Goal: Task Accomplishment & Management: Manage account settings

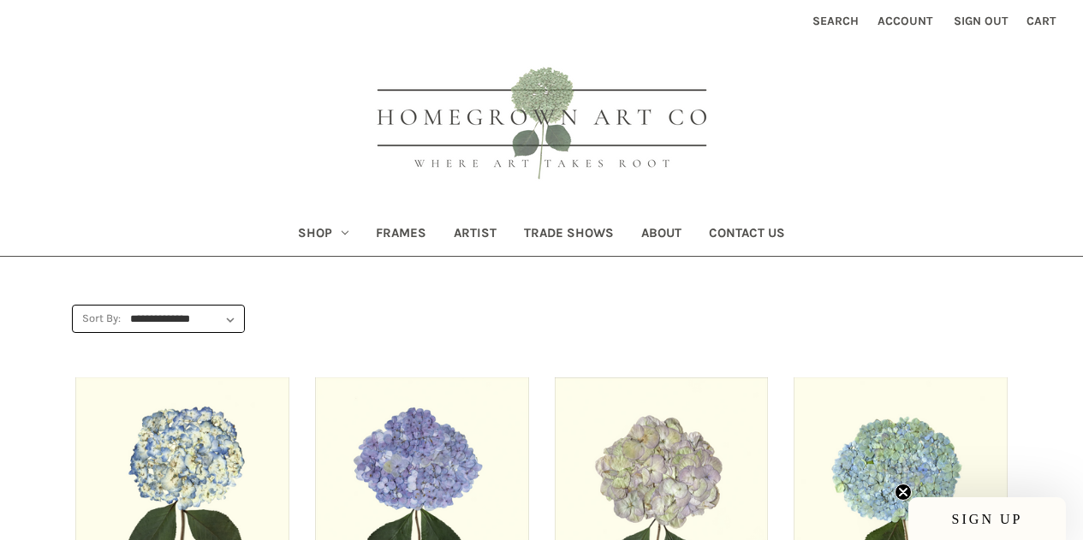
scroll to position [1455, 0]
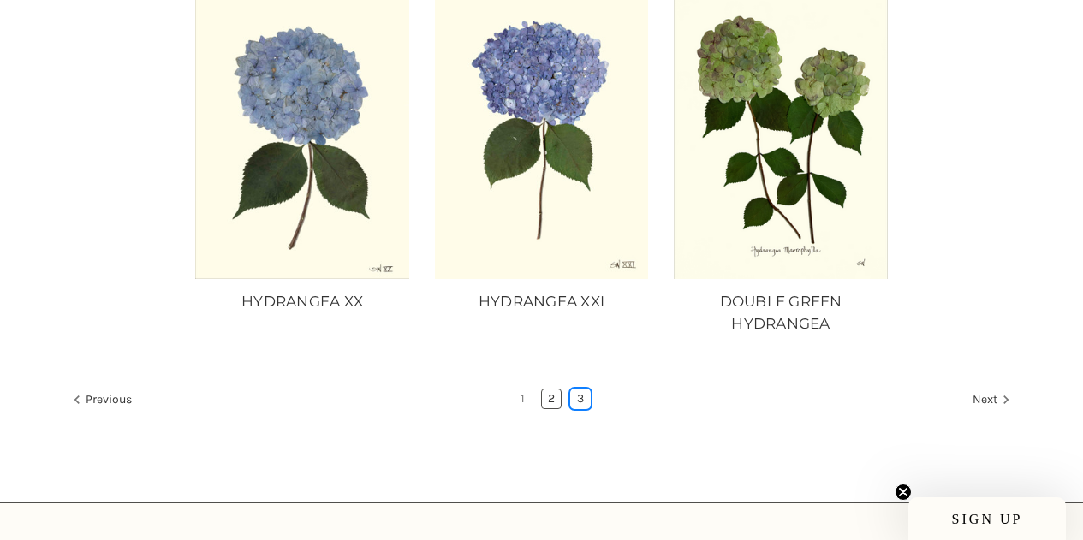
click at [581, 395] on link "3" at bounding box center [580, 399] width 19 height 19
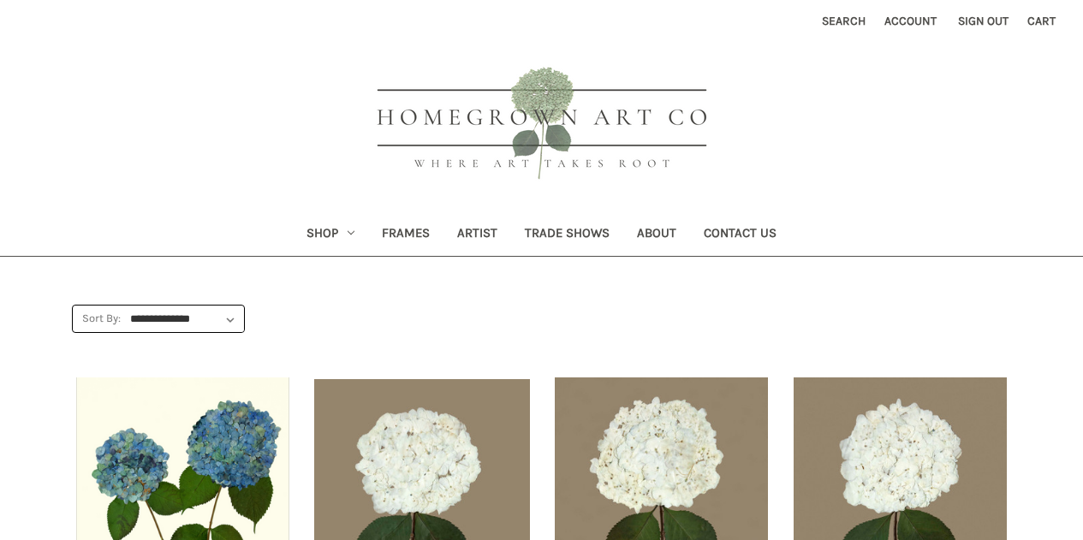
click at [583, 392] on img "HYDRANGEA ON BROWN II, Price range from $10.00 to $235.00\a\a" at bounding box center [661, 520] width 217 height 285
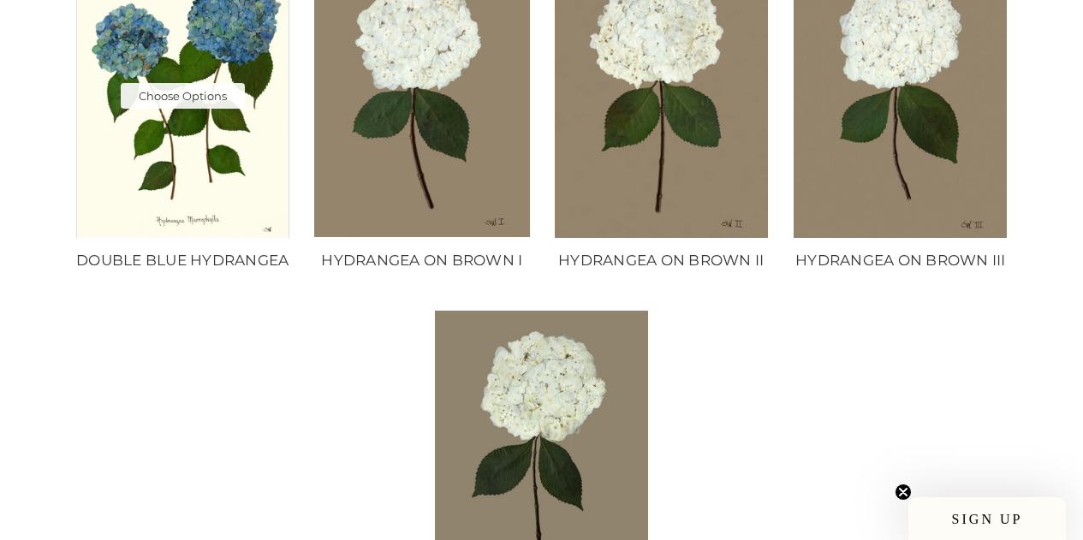
scroll to position [342, 0]
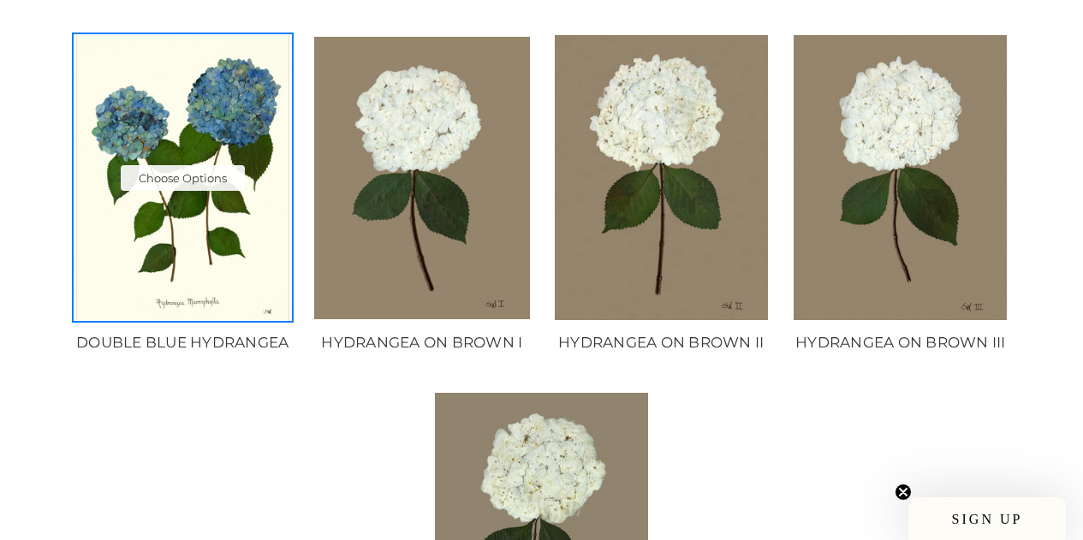
click at [236, 284] on img "DOUBLE BLUE HYDRANGEA, Price range from $10.00 to $235.00\a\a" at bounding box center [182, 177] width 217 height 285
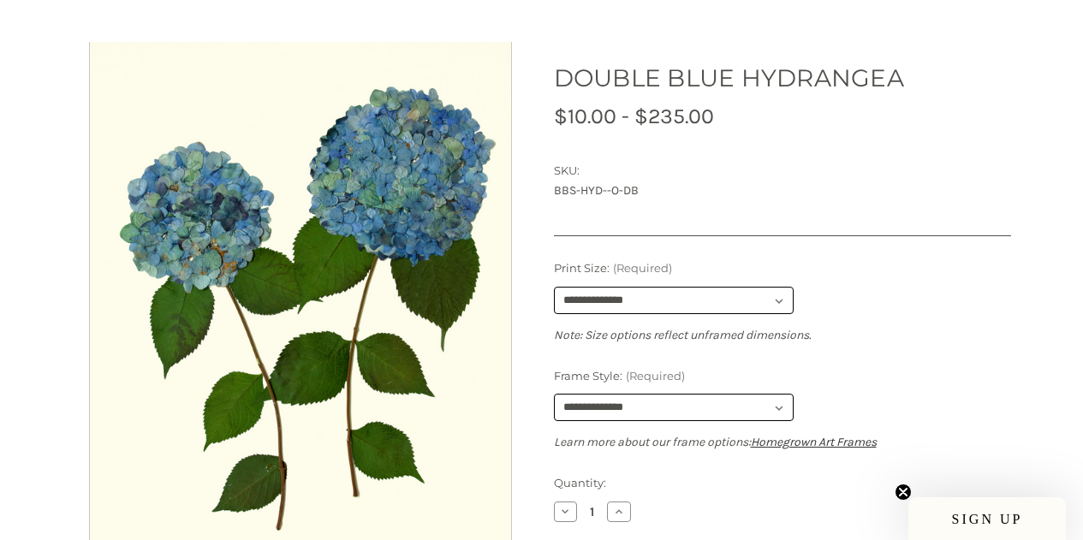
scroll to position [342, 0]
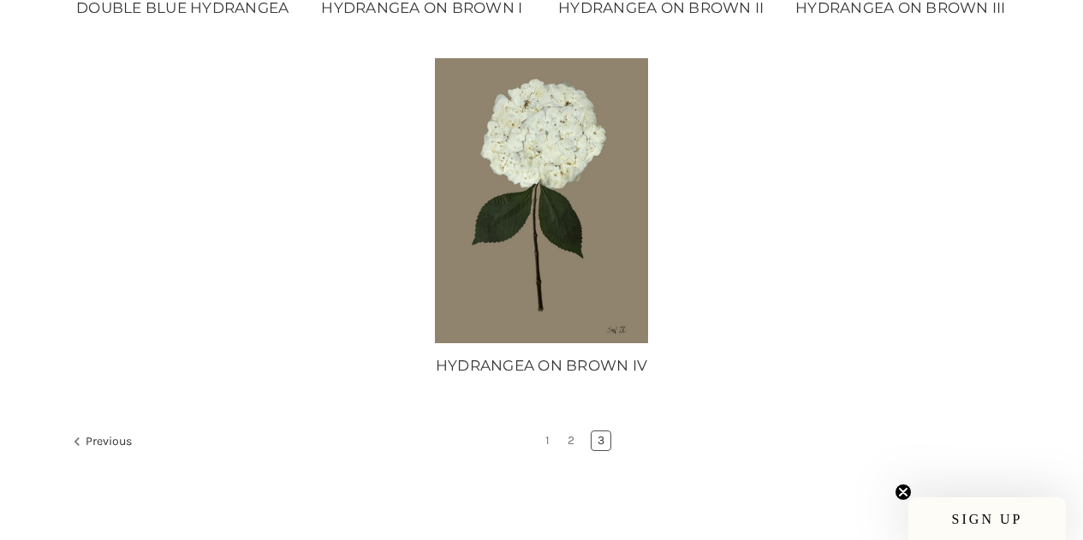
scroll to position [257, 0]
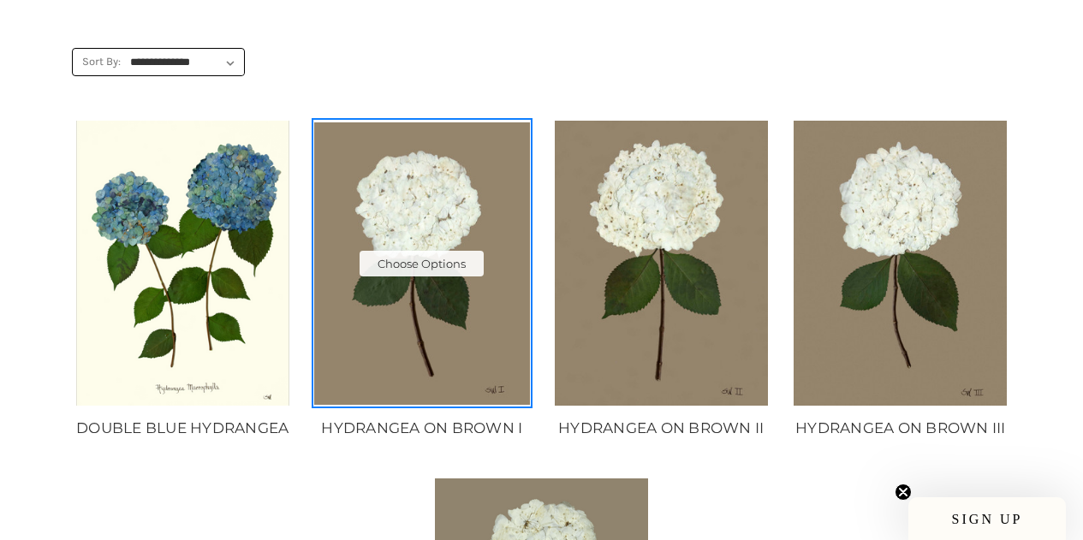
click at [481, 374] on img "HYDRANGEA ON BROWN I, Price range from $10.00 to $235.00\a\a" at bounding box center [422, 263] width 217 height 283
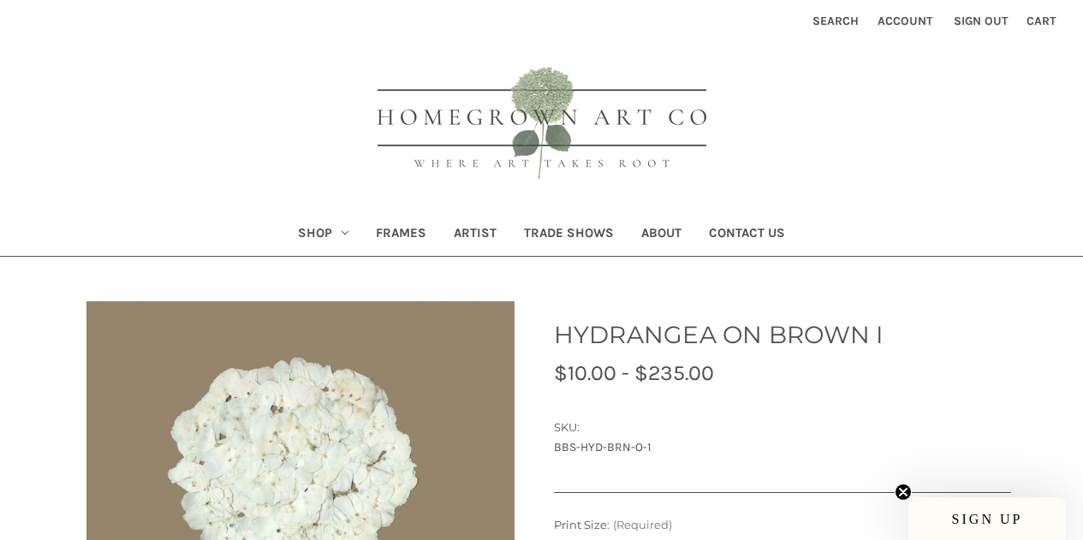
scroll to position [171, 0]
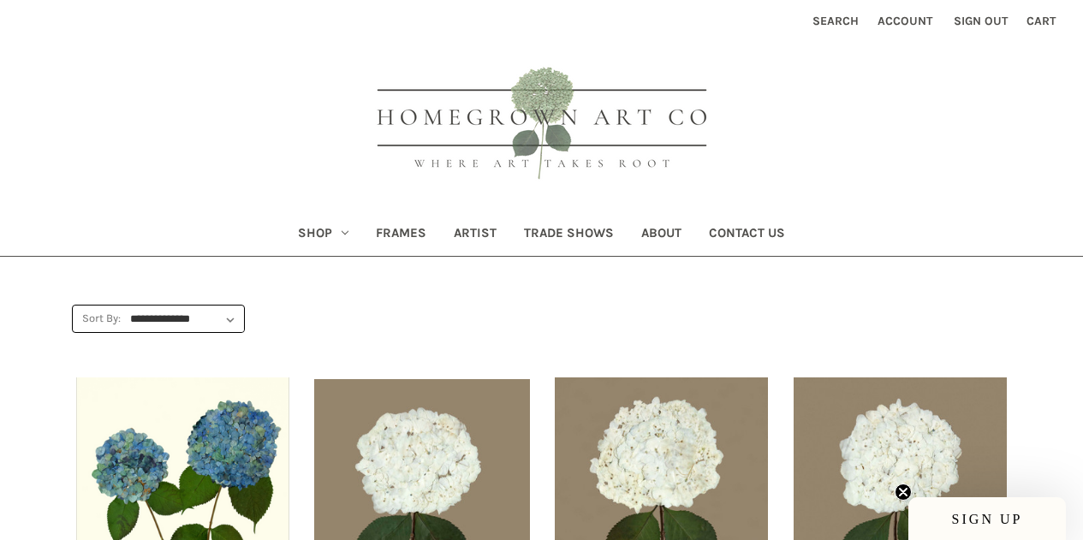
scroll to position [257, 0]
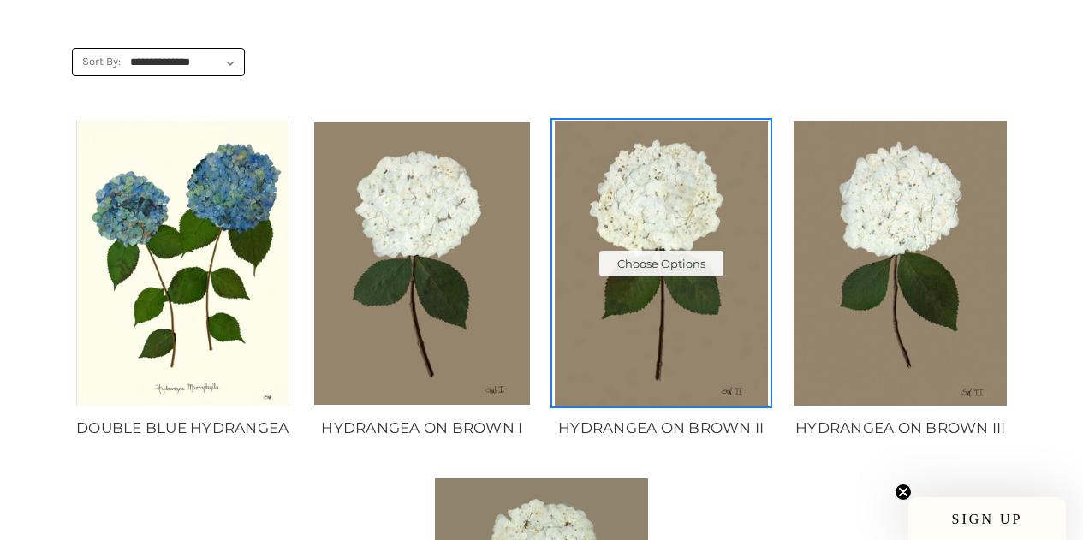
click at [687, 335] on img "HYDRANGEA ON BROWN II, Price range from $10.00 to $235.00\a\a" at bounding box center [661, 263] width 217 height 285
click at [686, 335] on img "HYDRANGEA ON BROWN II, Price range from $10.00 to $235.00\a\a" at bounding box center [661, 263] width 217 height 285
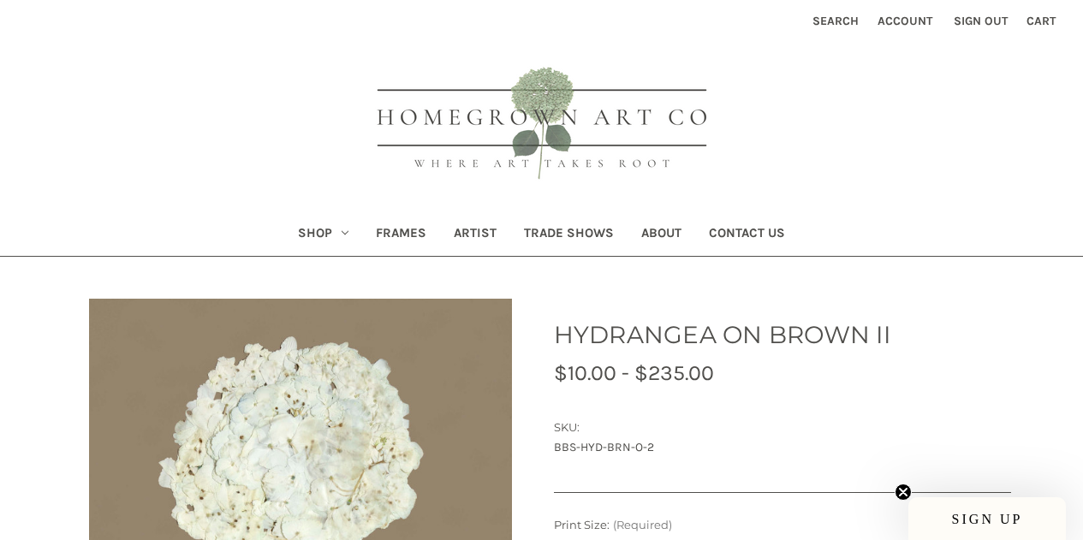
scroll to position [257, 0]
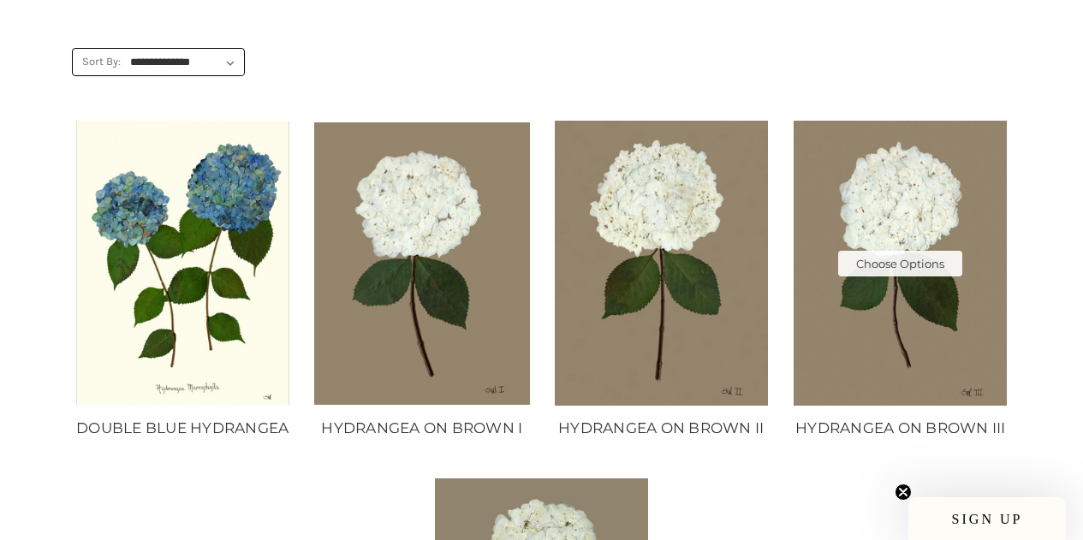
scroll to position [257, 0]
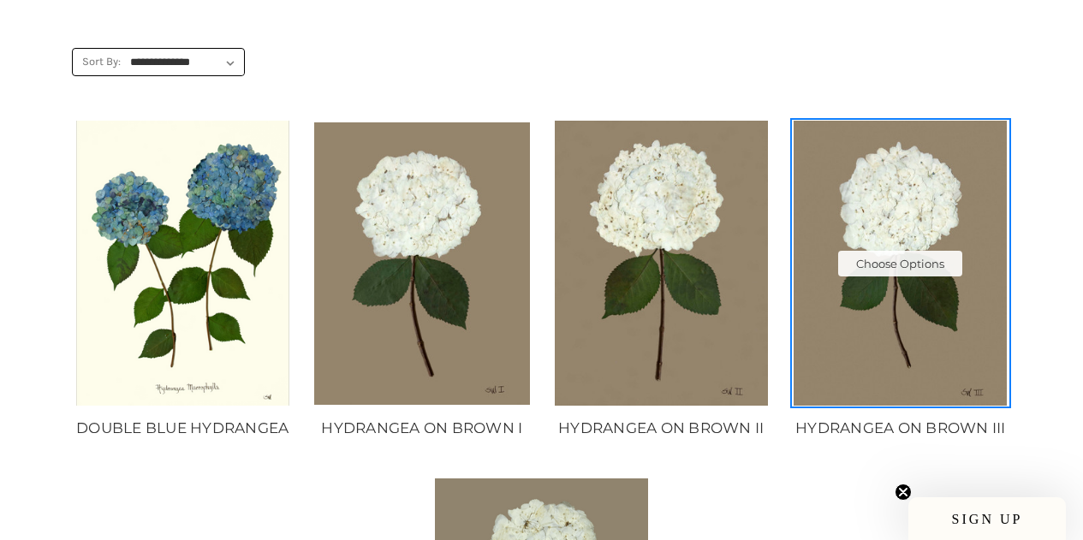
click at [903, 364] on img "HYDRANGEA ON BROWN III, Price range from $10.00 to $235.00\a\a" at bounding box center [901, 263] width 217 height 285
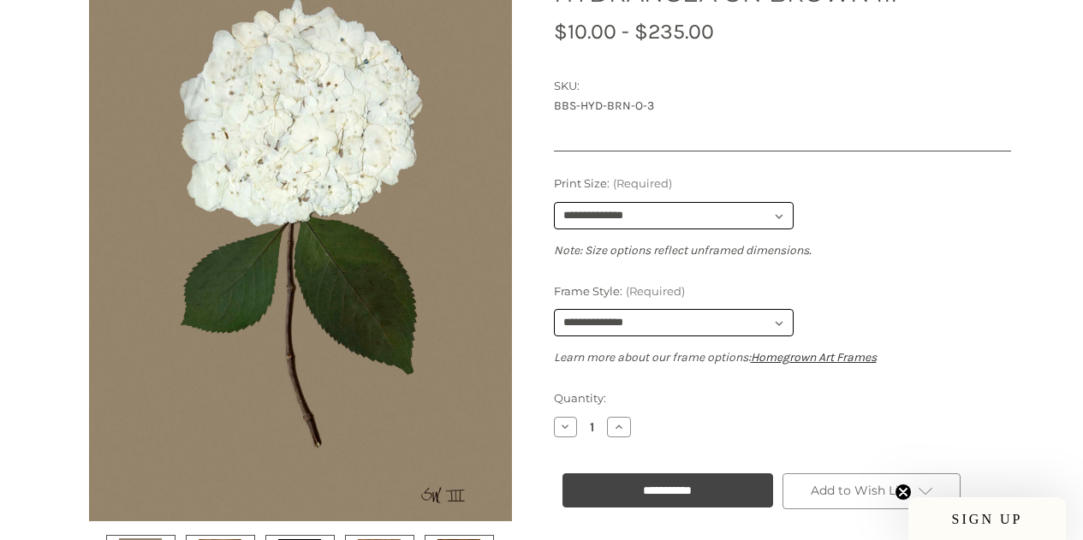
scroll to position [257, 0]
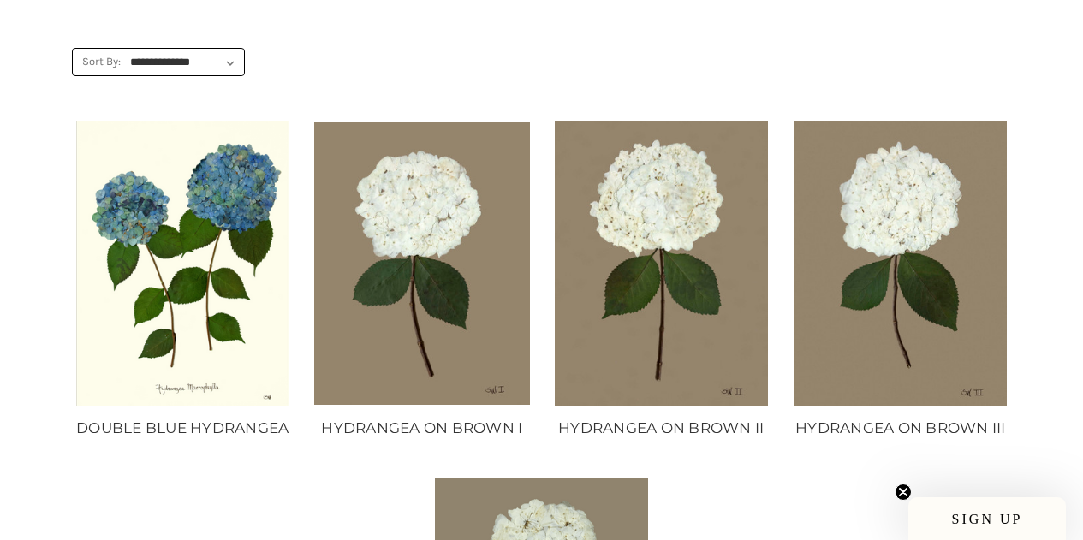
scroll to position [599, 0]
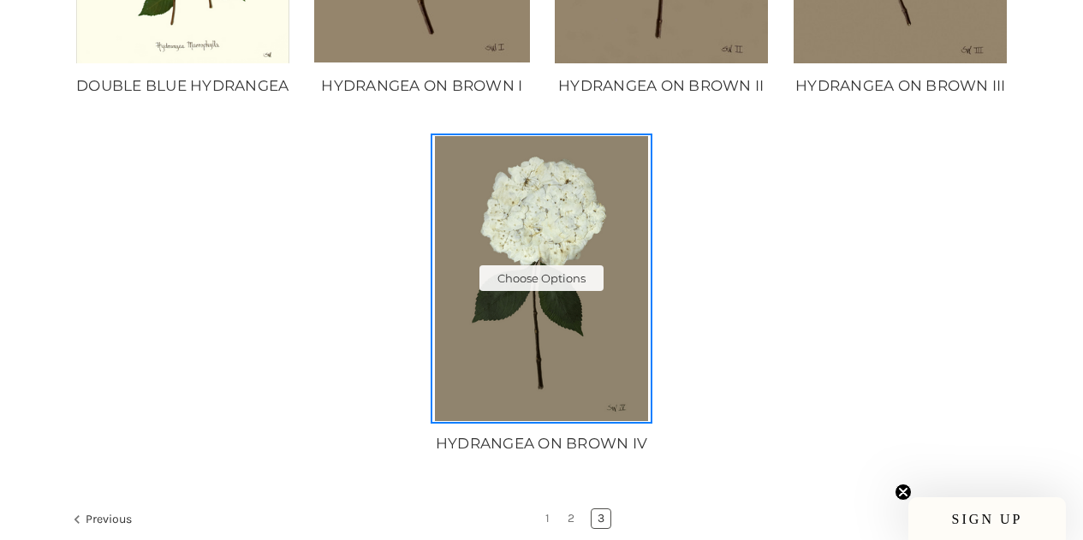
click at [613, 353] on img "HYDRANGEA ON BROWN IV, Price range from $10.00 to $235.00\a\a" at bounding box center [541, 278] width 217 height 285
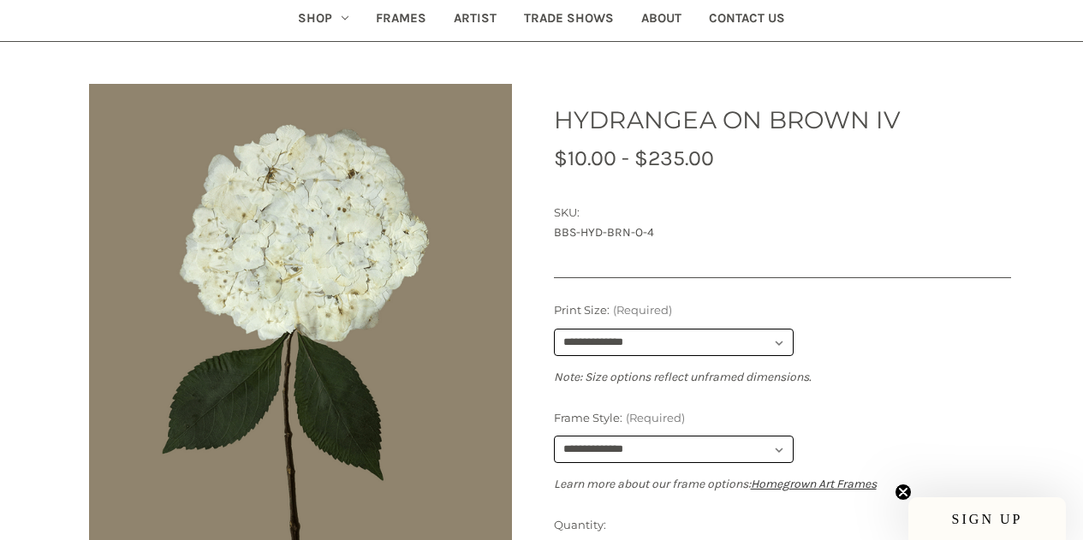
scroll to position [257, 0]
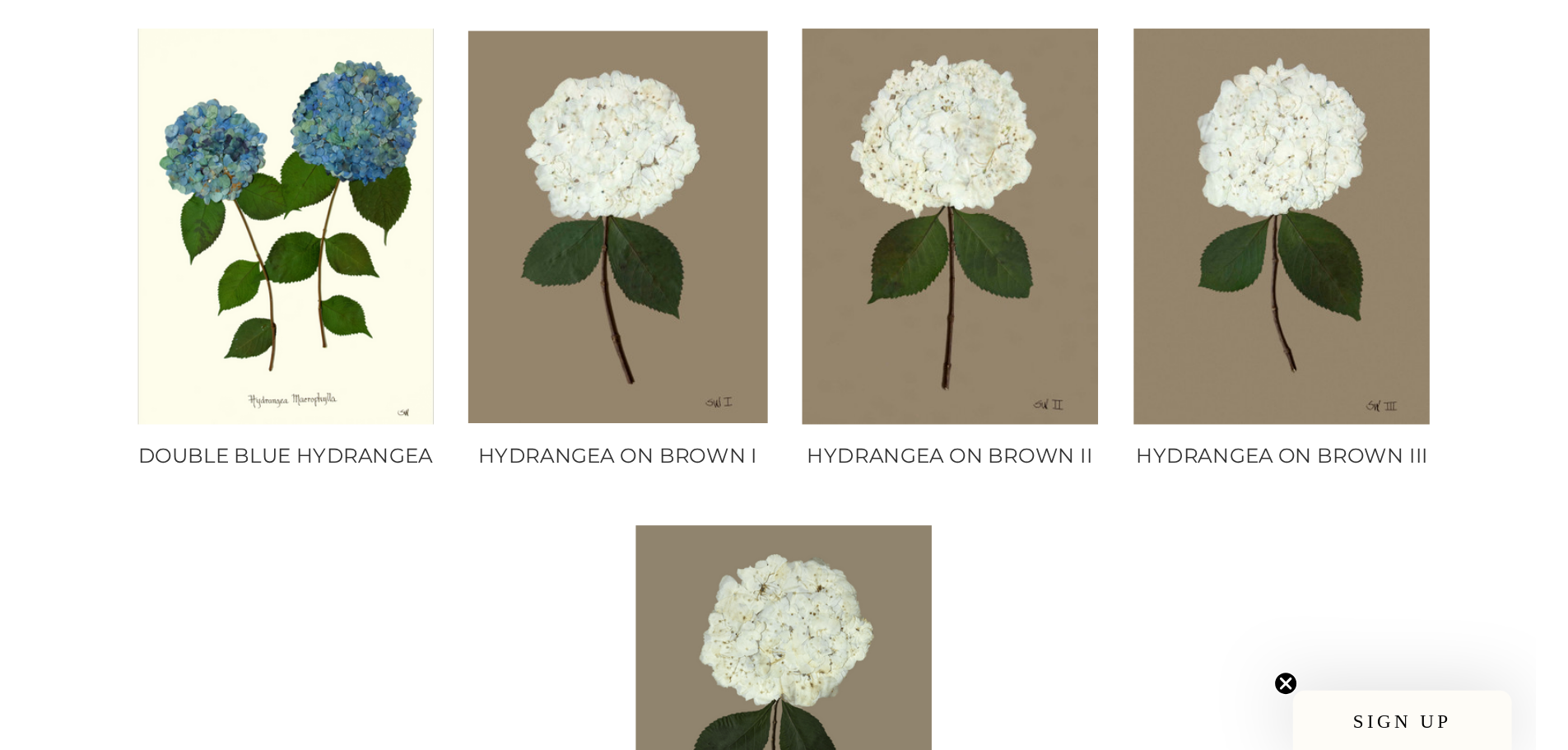
scroll to position [329, 0]
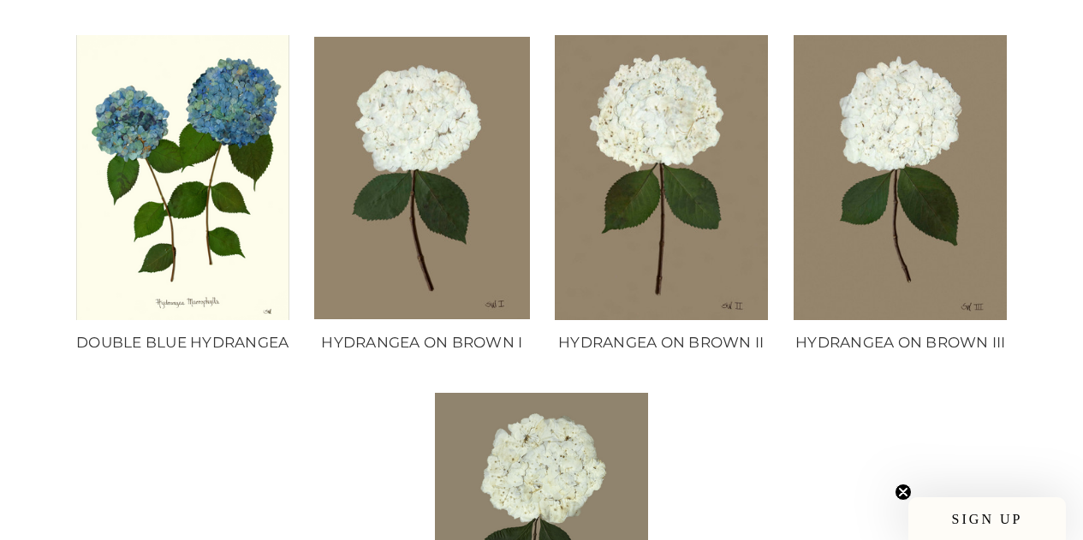
click at [20, 437] on div "**********" at bounding box center [541, 375] width 1083 height 862
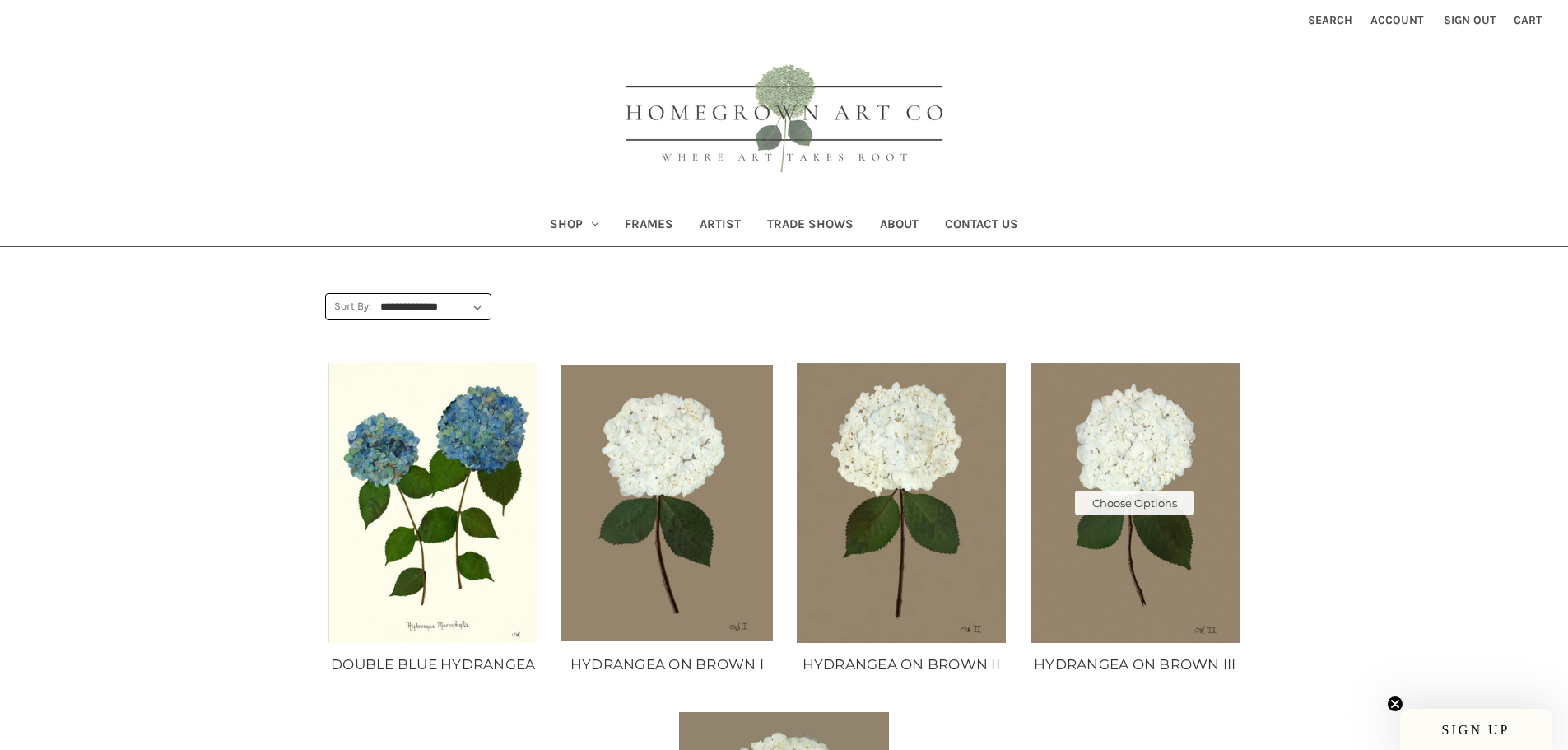
scroll to position [576, 0]
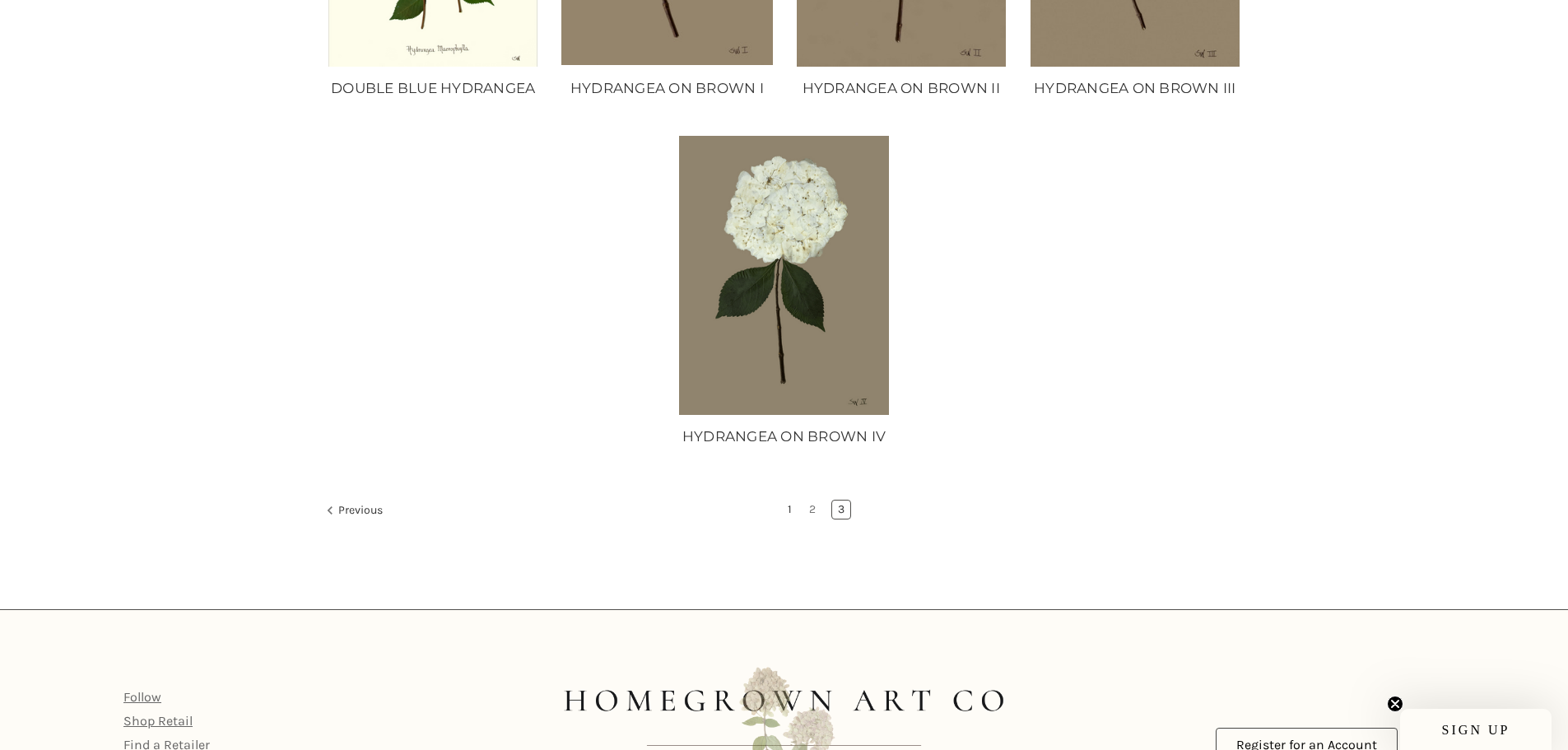
drag, startPoint x: 800, startPoint y: 503, endPoint x: 792, endPoint y: 507, distance: 8.9
click at [792, 507] on ul "Previous 1 2 3" at bounding box center [784, 512] width 918 height 23
click at [792, 507] on link "1" at bounding box center [789, 510] width 15 height 18
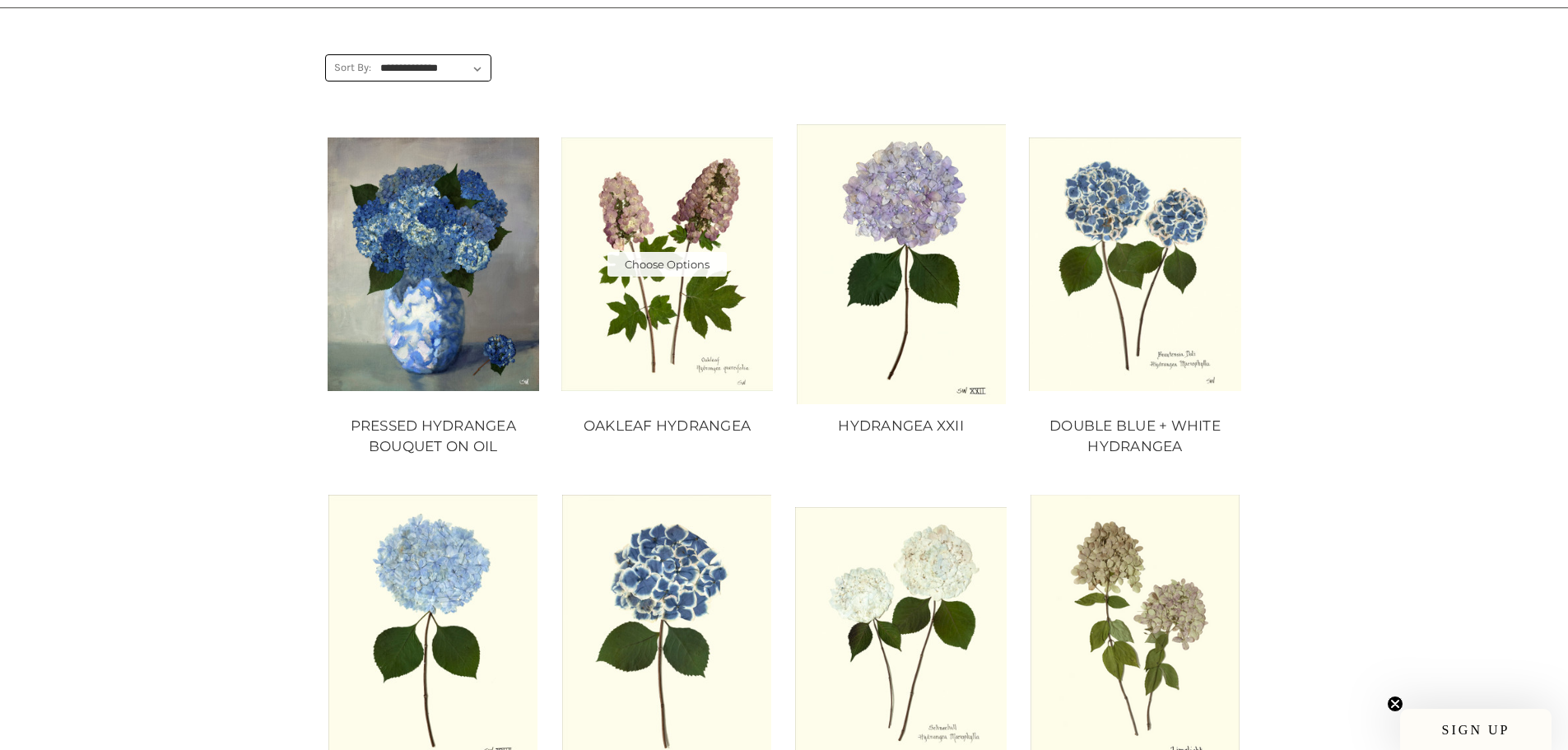
scroll to position [247, 0]
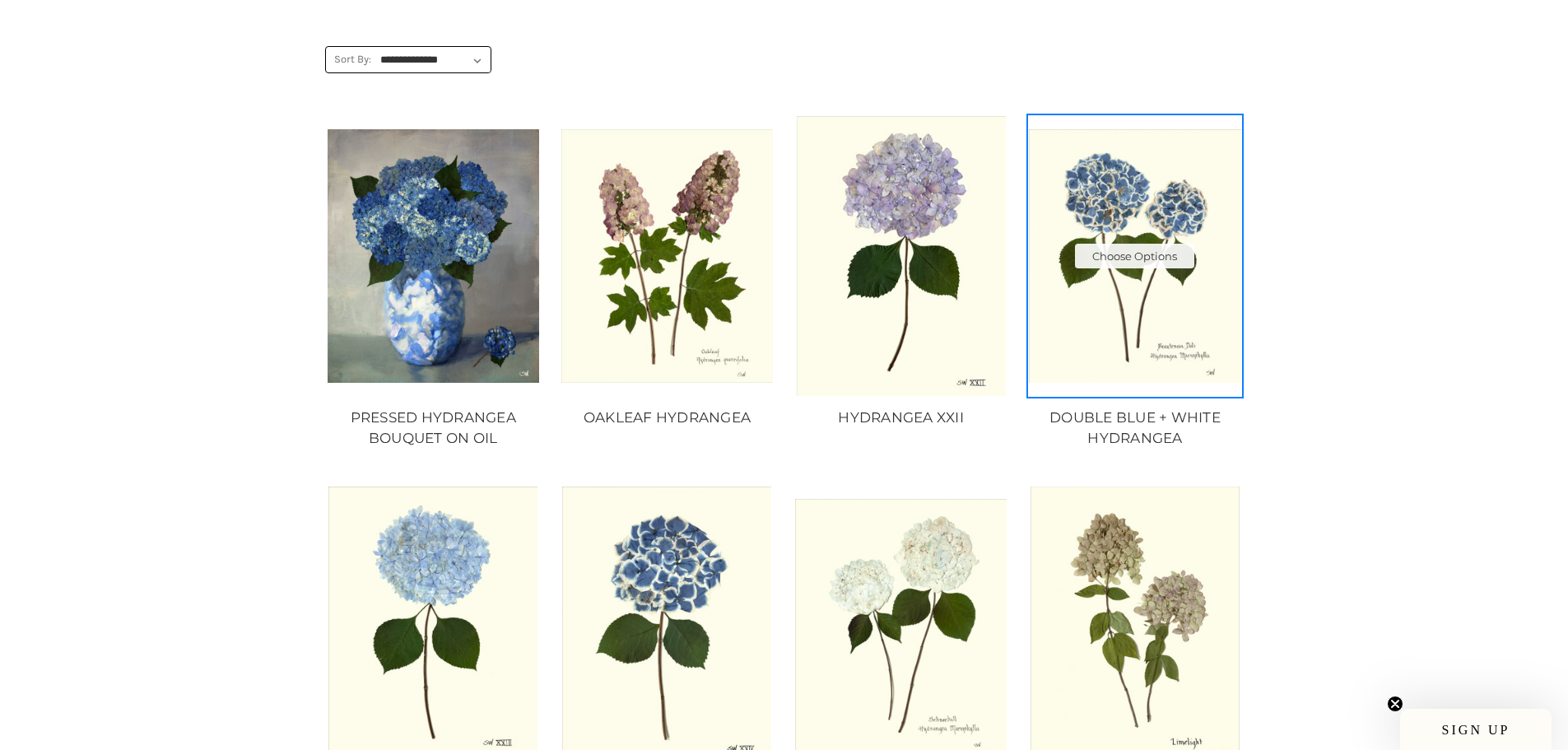
click at [1182, 321] on img "DOUBLE BLUE + WHITE HYDRANGEA, Price range from $10.00 to $235.00\a\a" at bounding box center [1134, 256] width 212 height 255
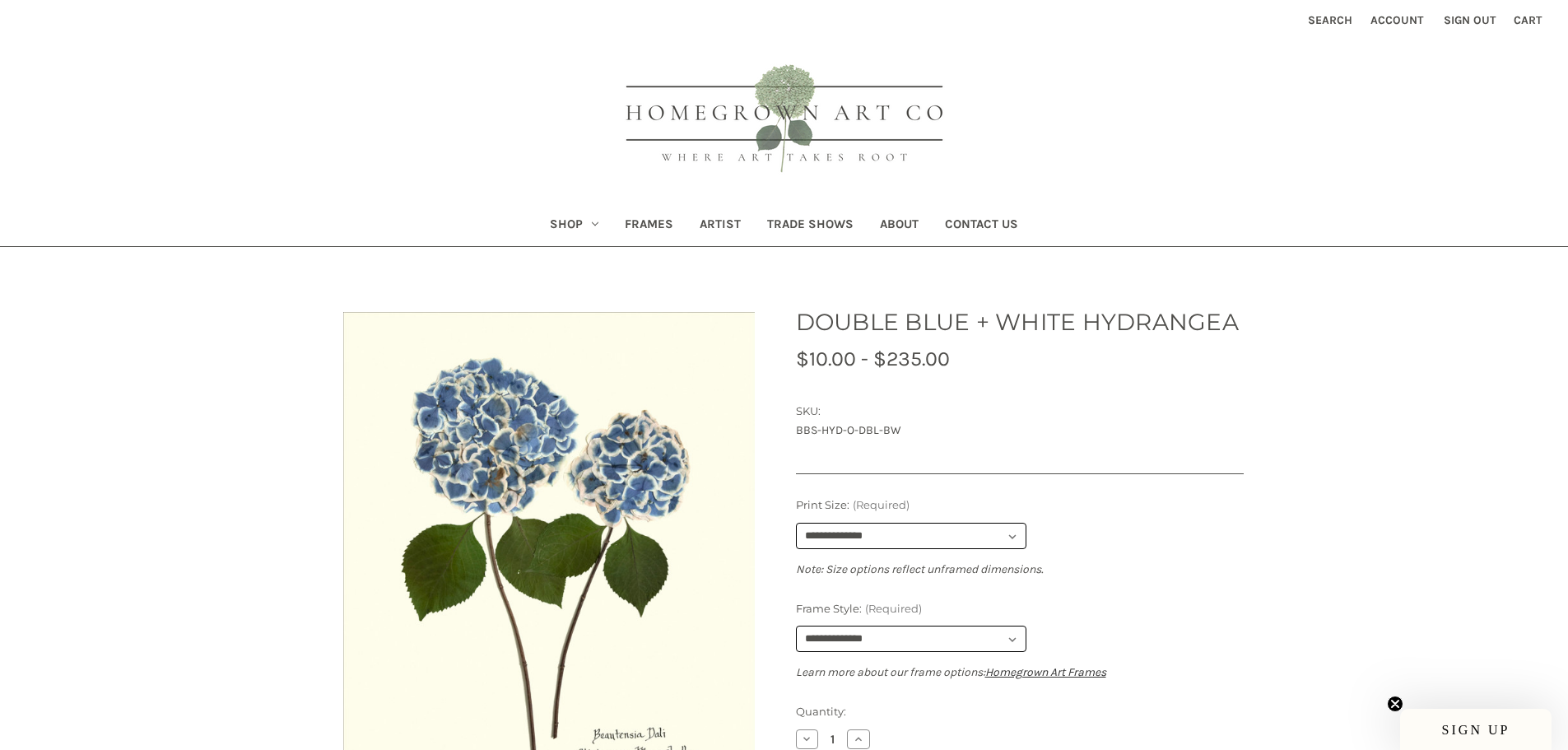
scroll to position [164, 0]
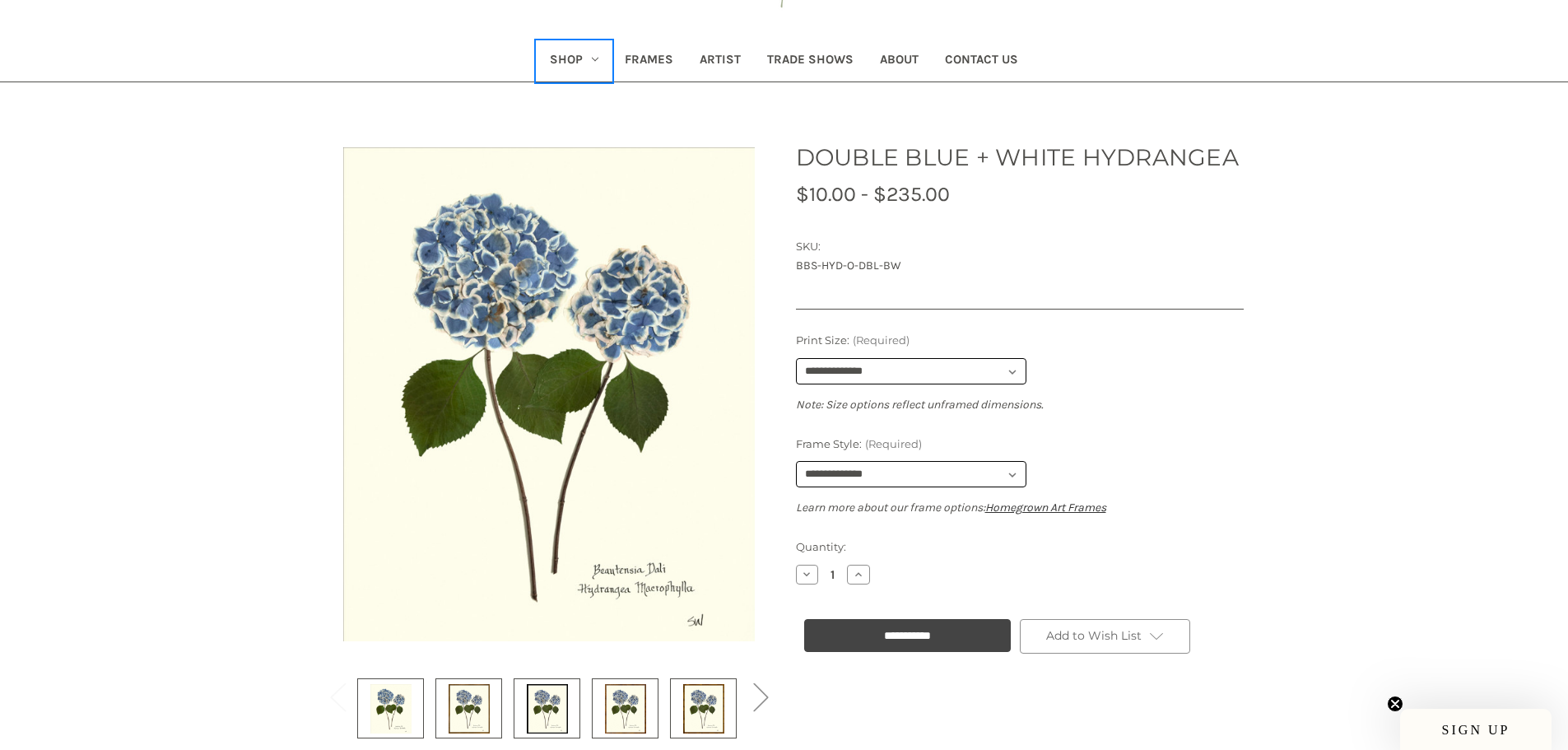
click at [566, 62] on link "Shop" at bounding box center [574, 62] width 75 height 40
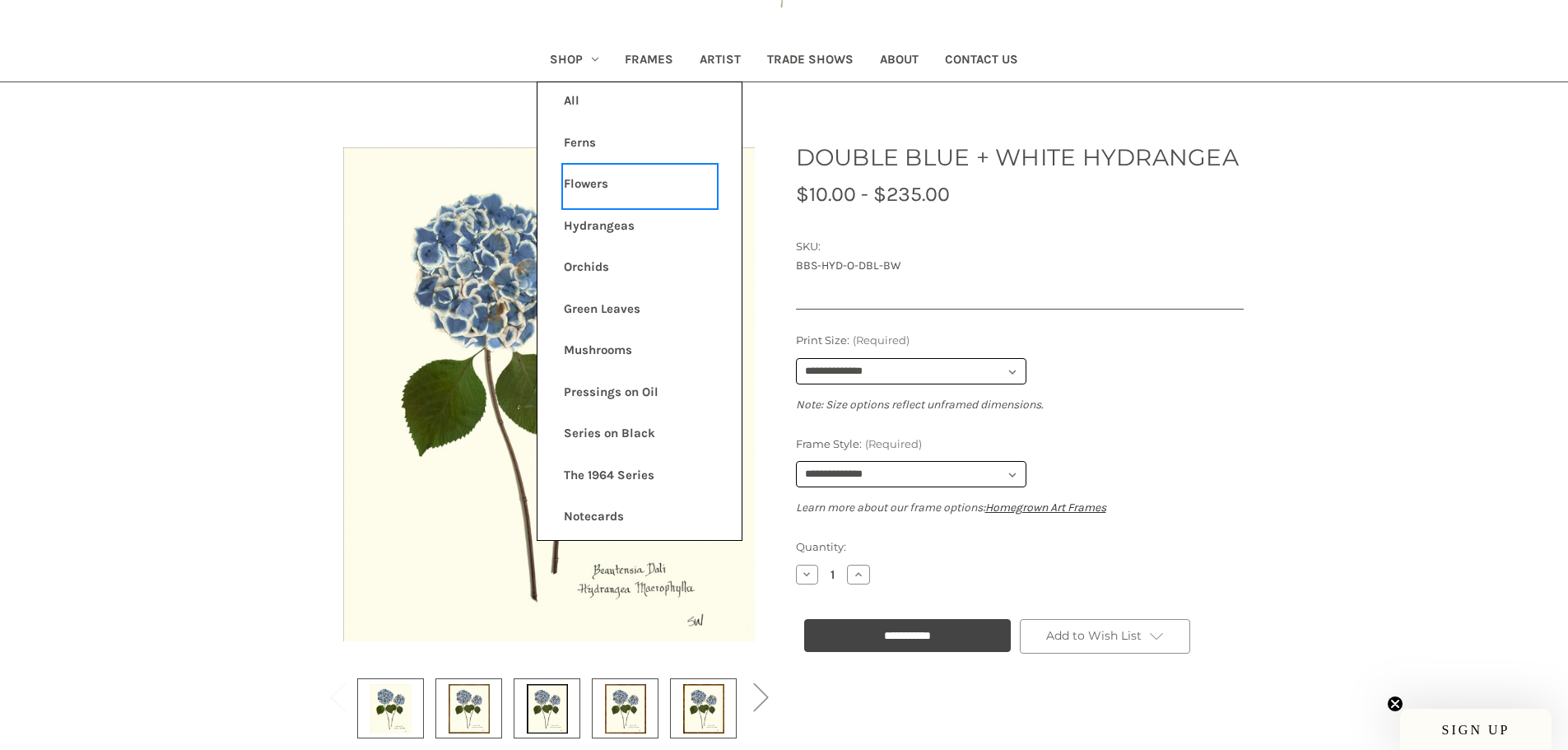
click at [600, 202] on link "Flowers" at bounding box center [639, 186] width 152 height 41
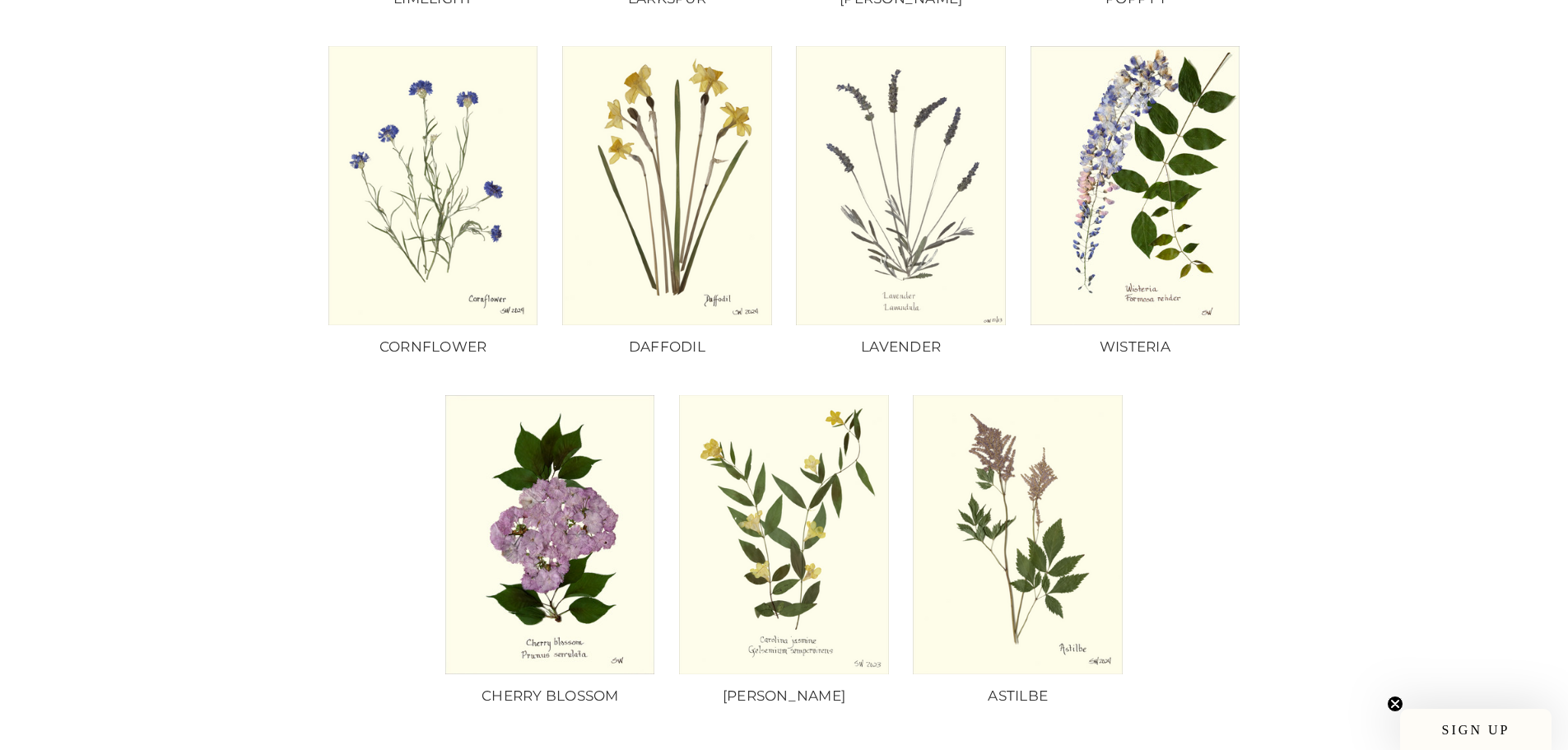
scroll to position [1399, 0]
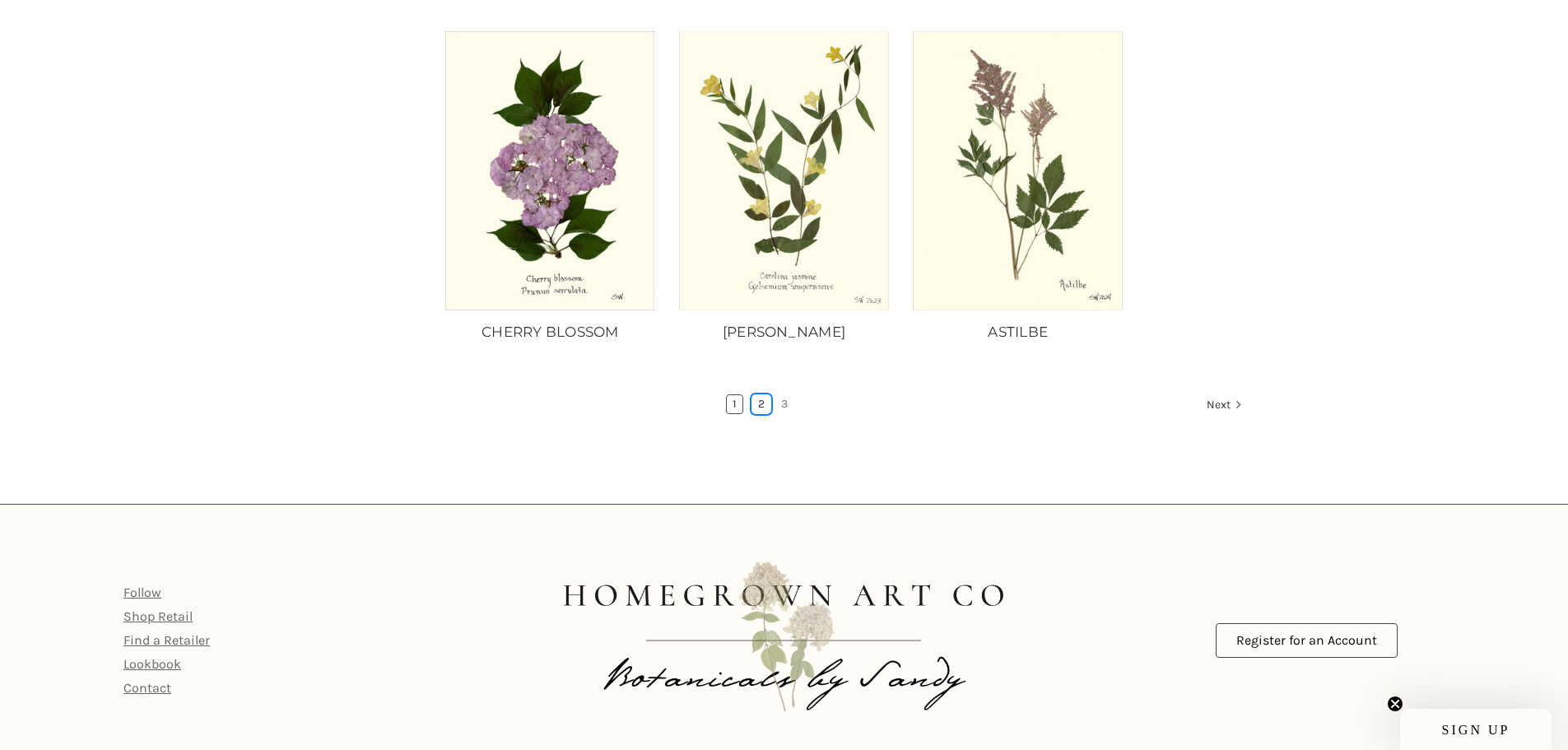
click at [759, 395] on link "2" at bounding box center [760, 404] width 18 height 18
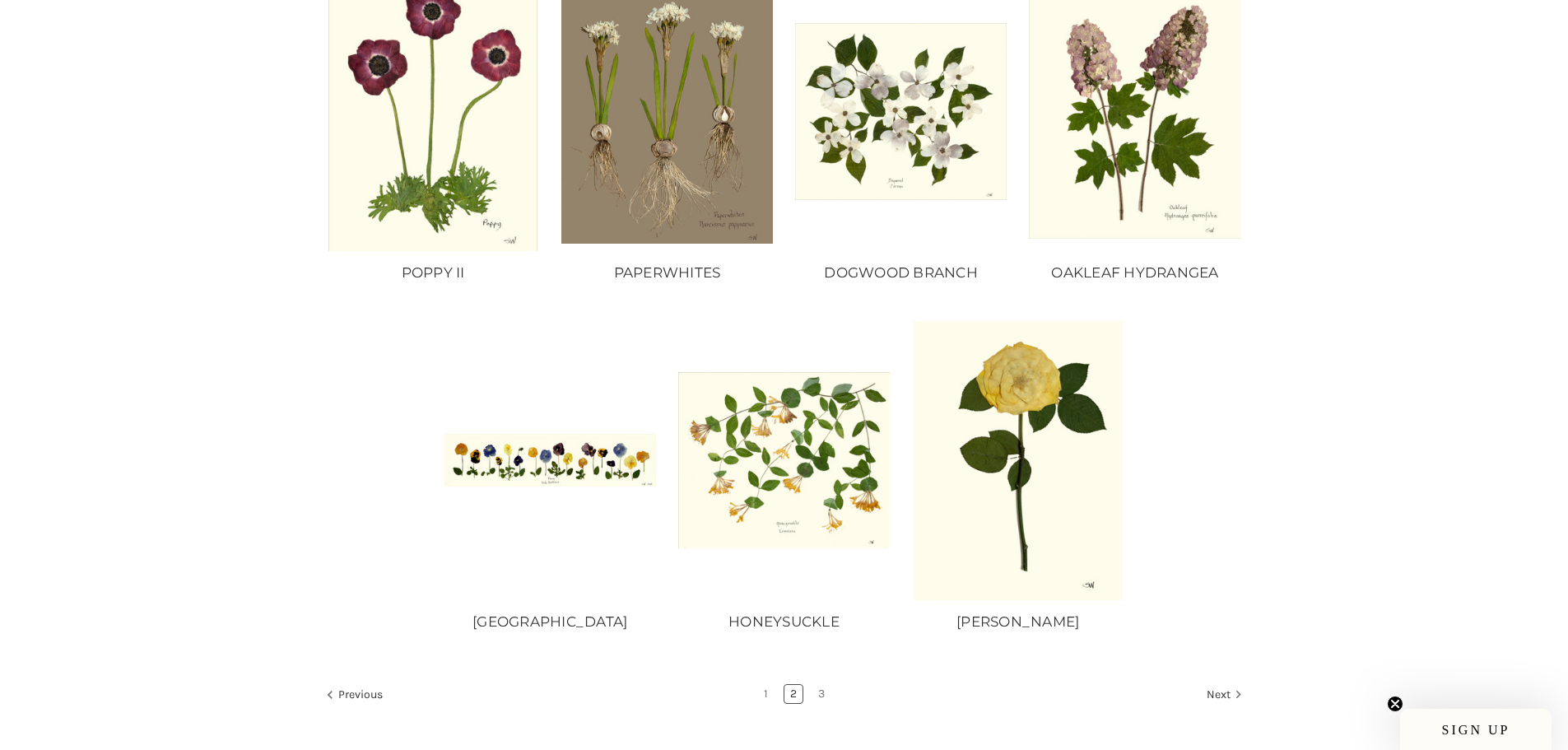
scroll to position [1235, 0]
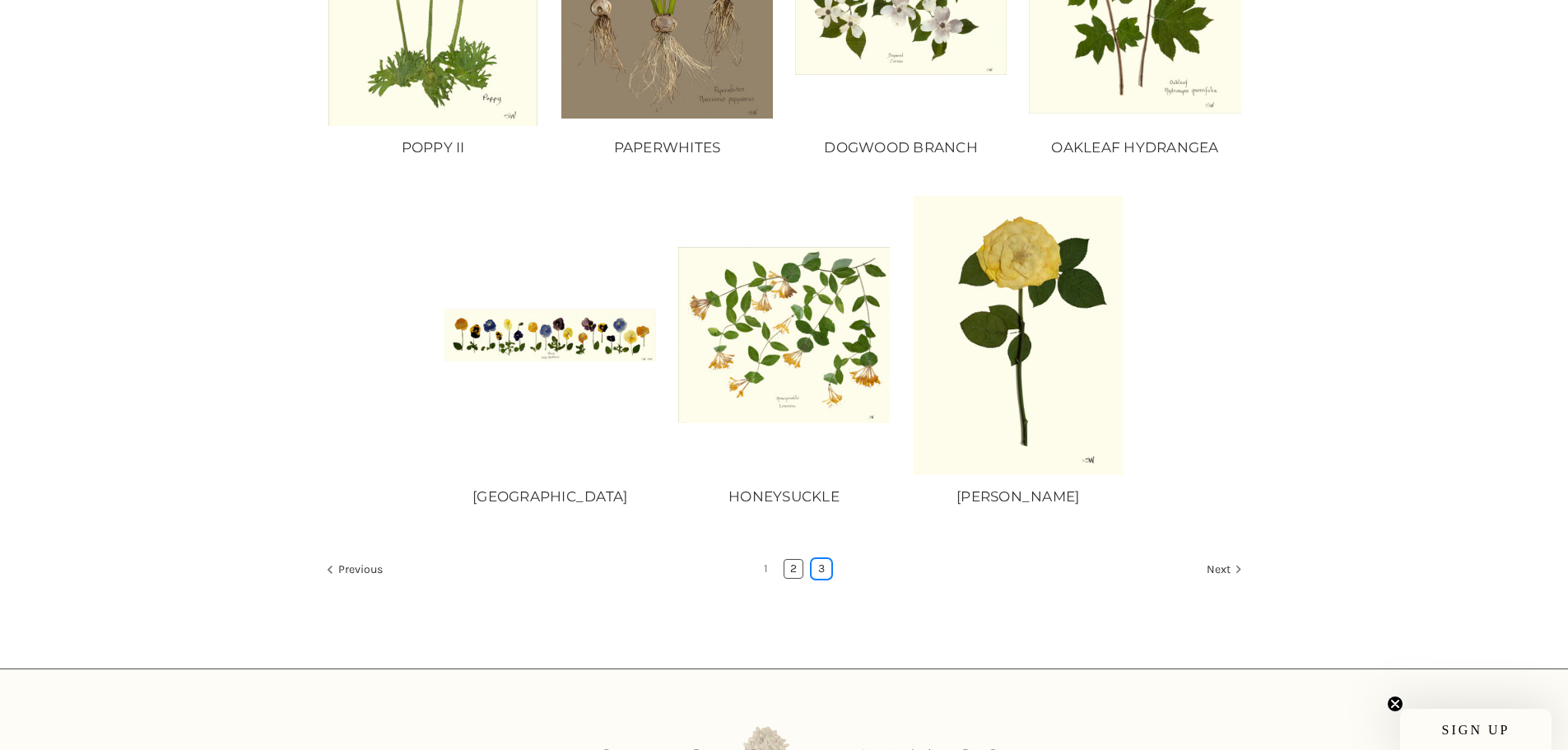
click at [823, 564] on link "3" at bounding box center [821, 568] width 18 height 18
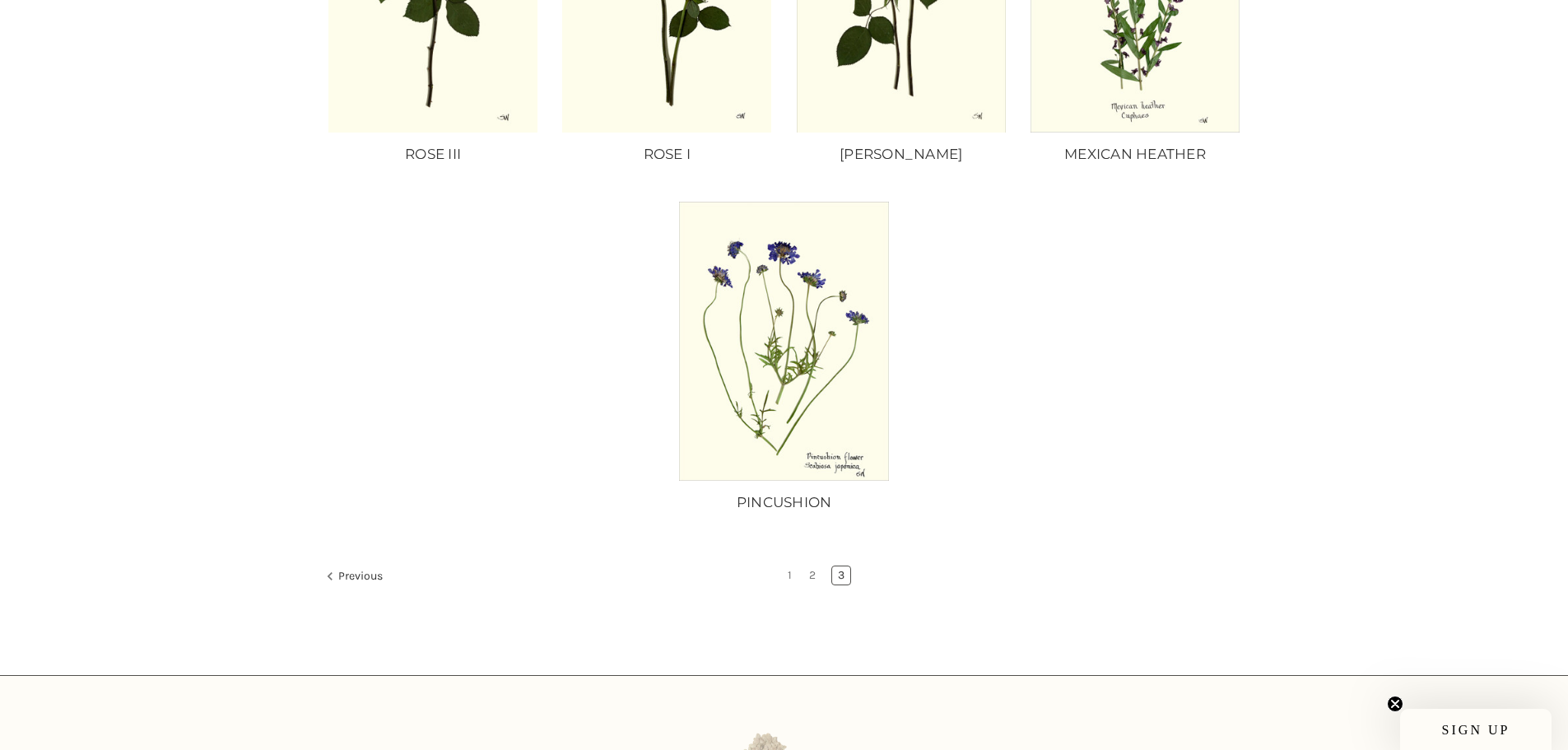
scroll to position [83, 0]
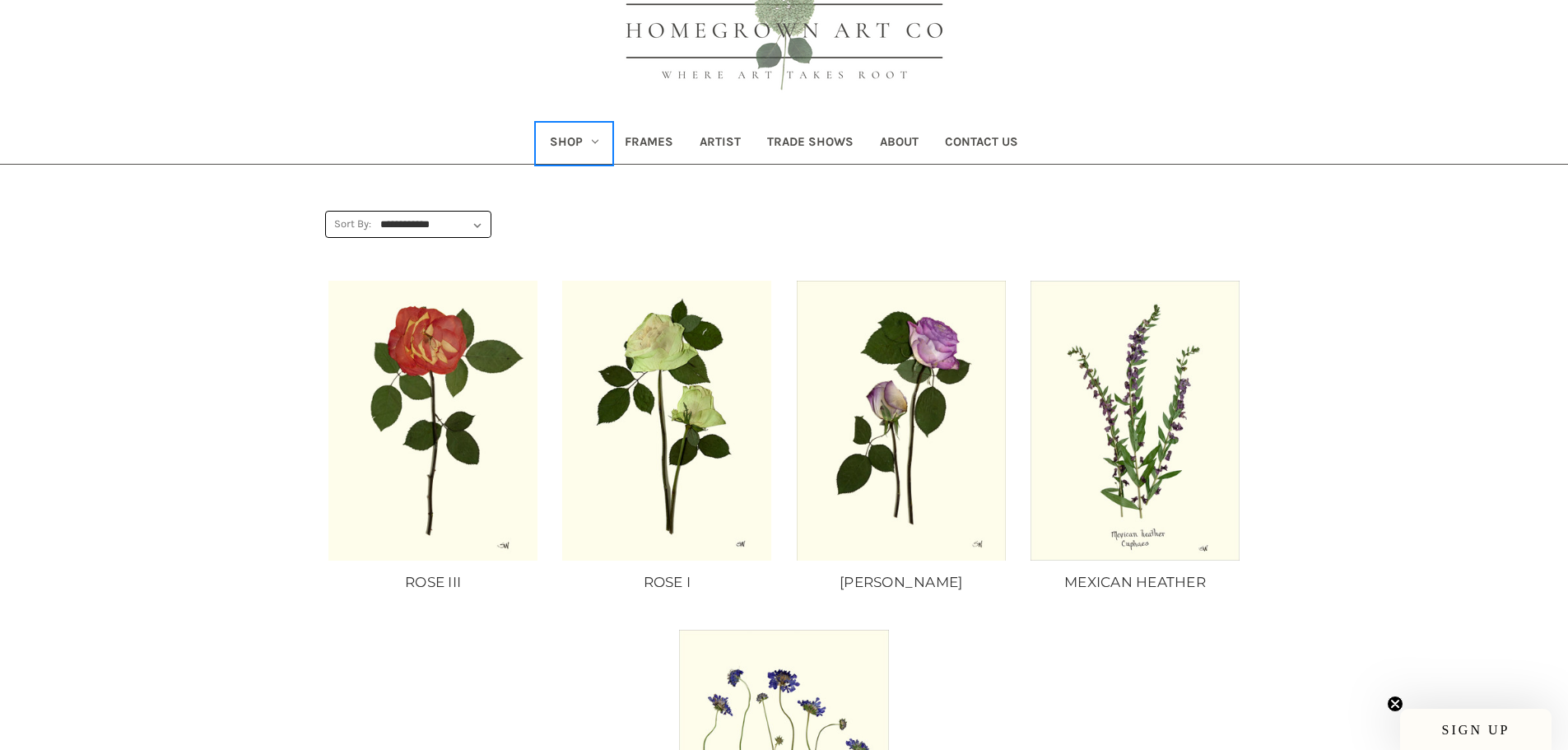
click at [592, 139] on icon "Shop" at bounding box center [595, 141] width 7 height 7
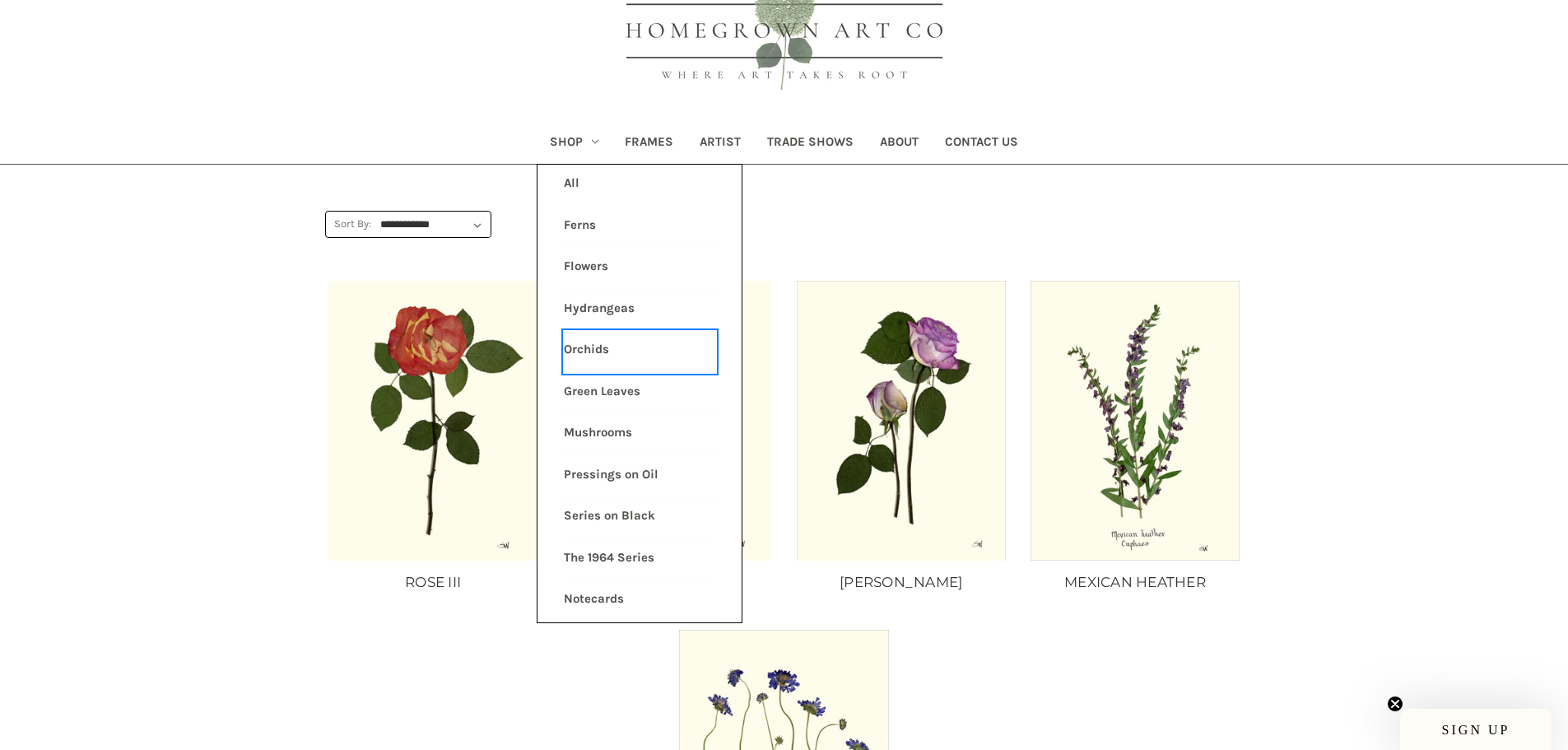
click at [570, 353] on link "Orchids" at bounding box center [639, 351] width 152 height 41
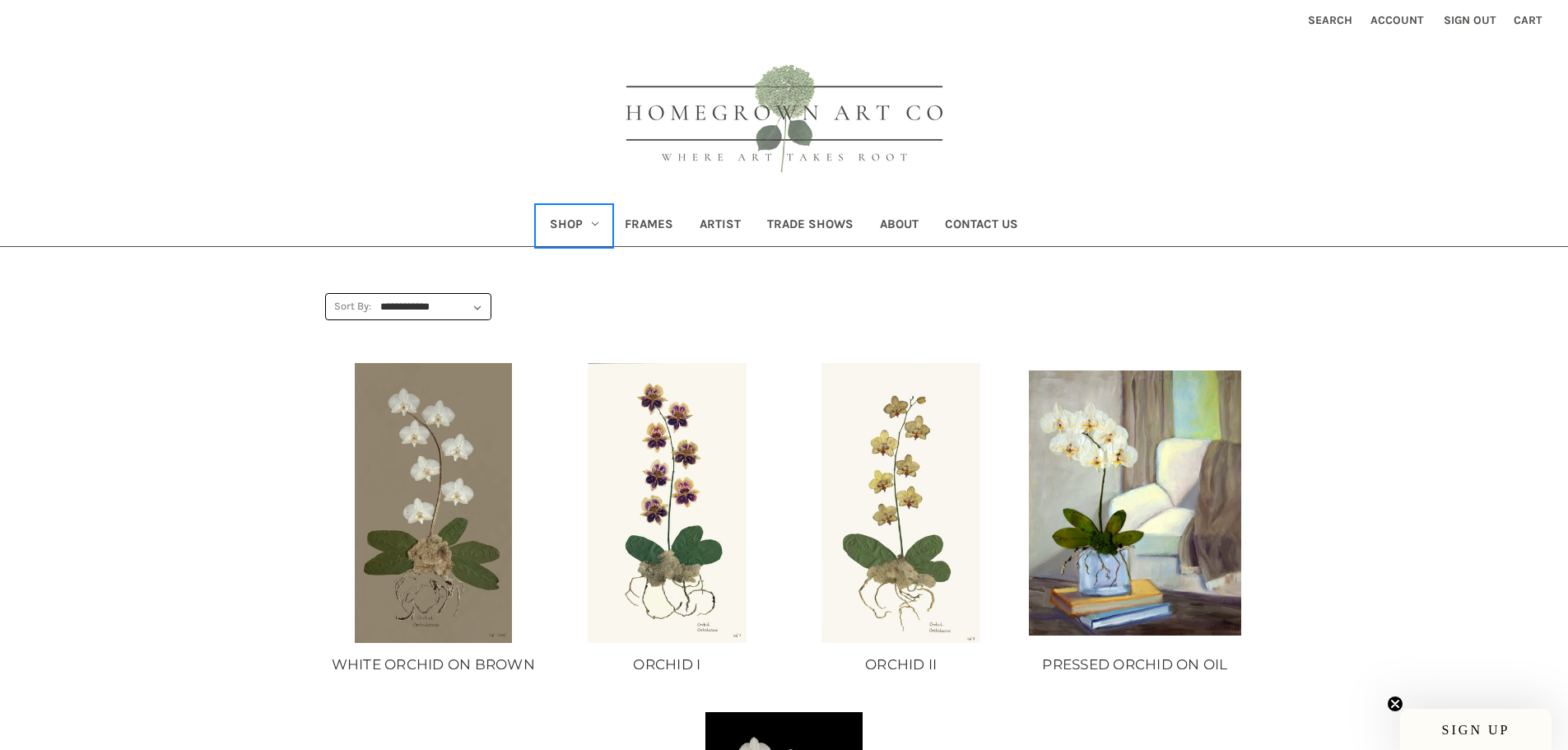
click at [575, 223] on link "Shop" at bounding box center [574, 226] width 75 height 40
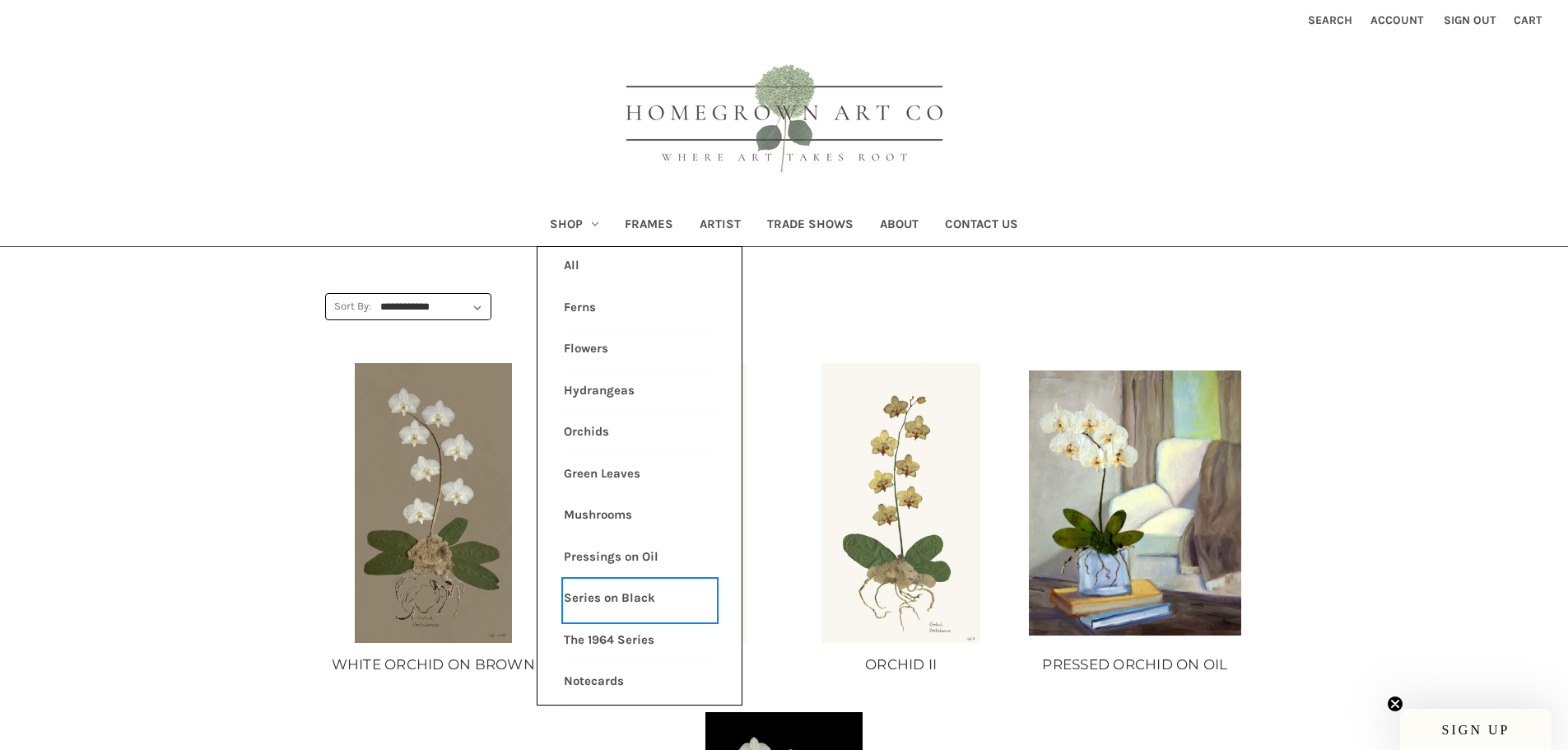
click at [629, 601] on link "Series on Black" at bounding box center [639, 600] width 152 height 41
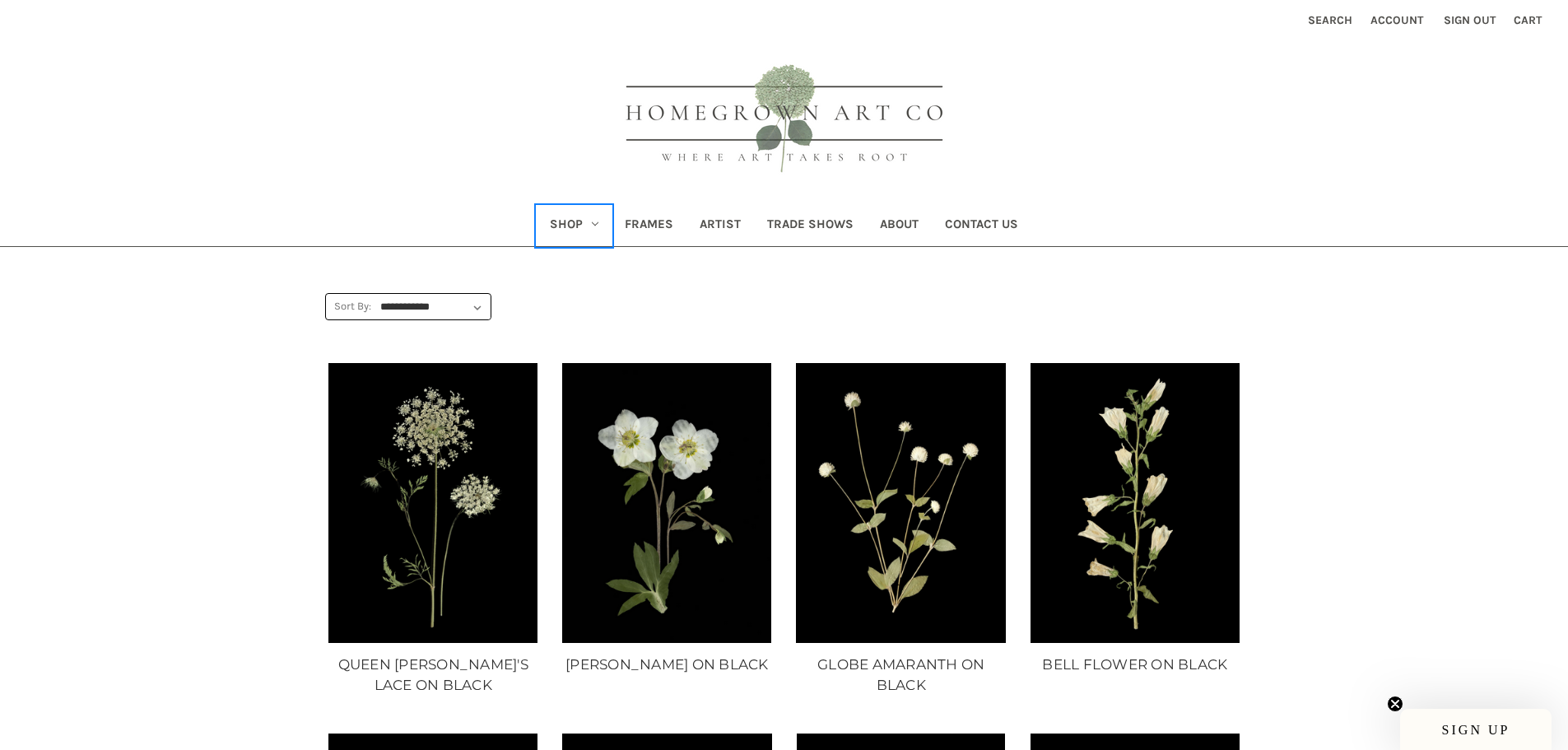
click at [576, 228] on link "Shop" at bounding box center [574, 226] width 75 height 40
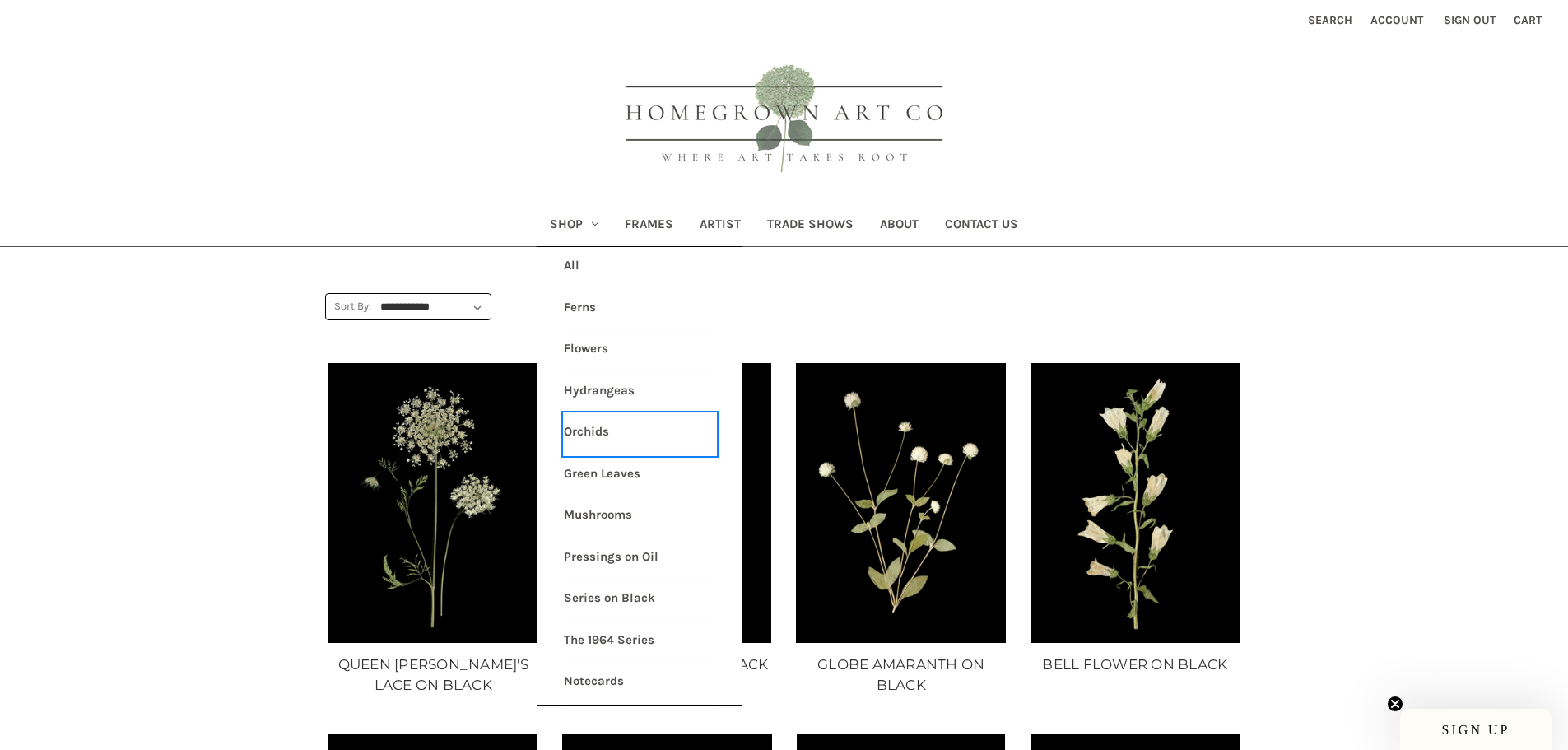
click at [584, 431] on link "Orchids" at bounding box center [639, 434] width 152 height 41
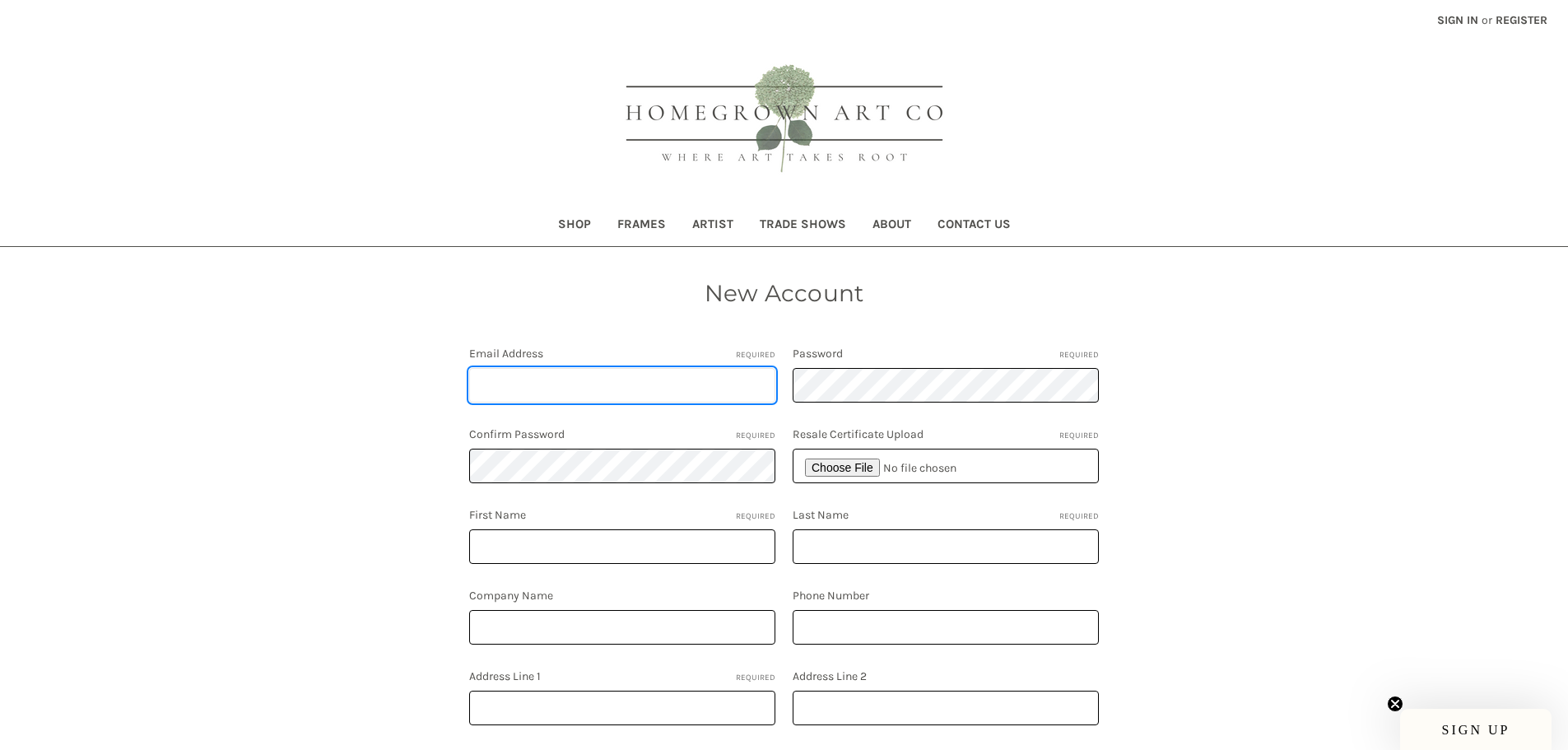
type input "[PERSON_NAME][EMAIL_ADDRESS][DOMAIN_NAME]"
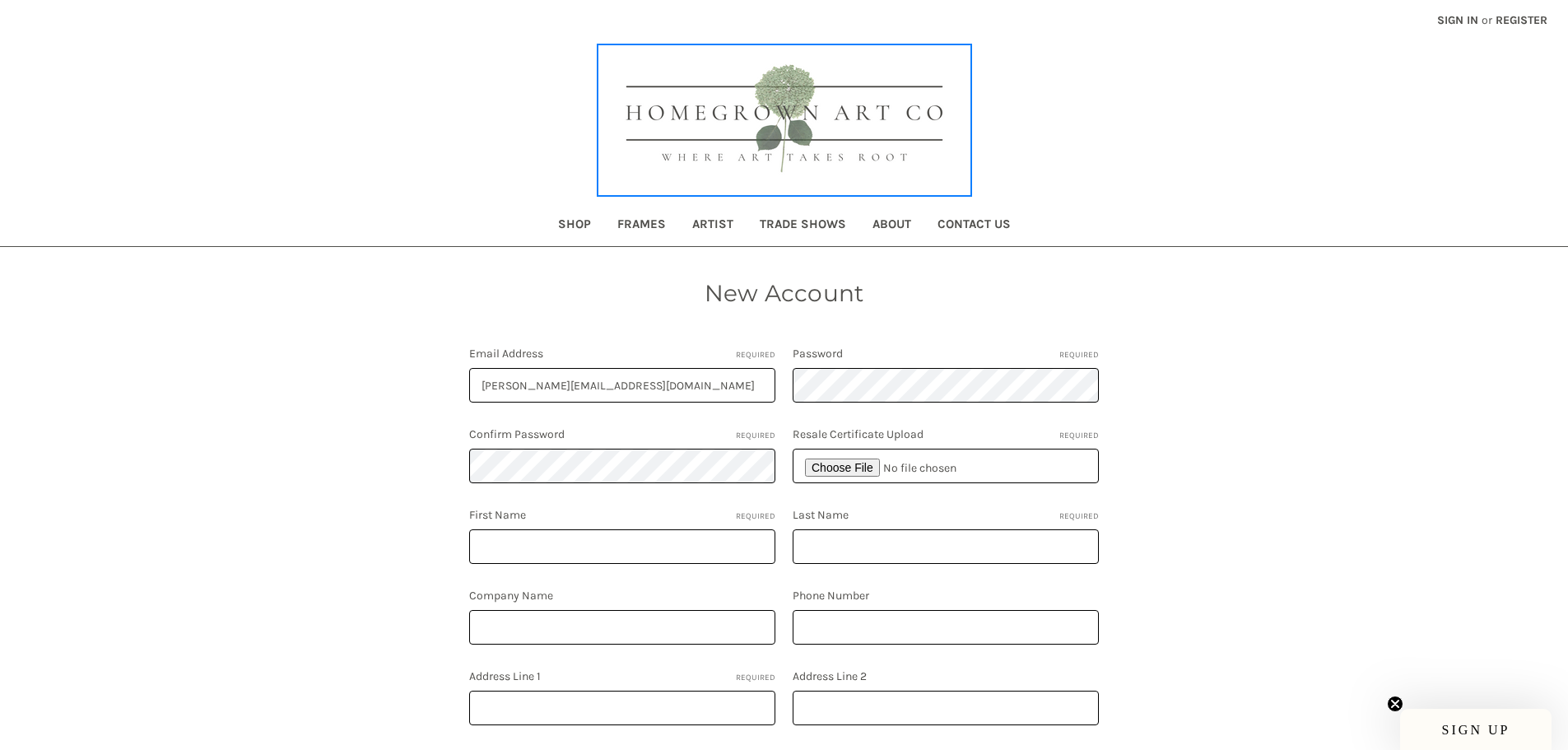
click at [764, 92] on img at bounding box center [784, 120] width 370 height 148
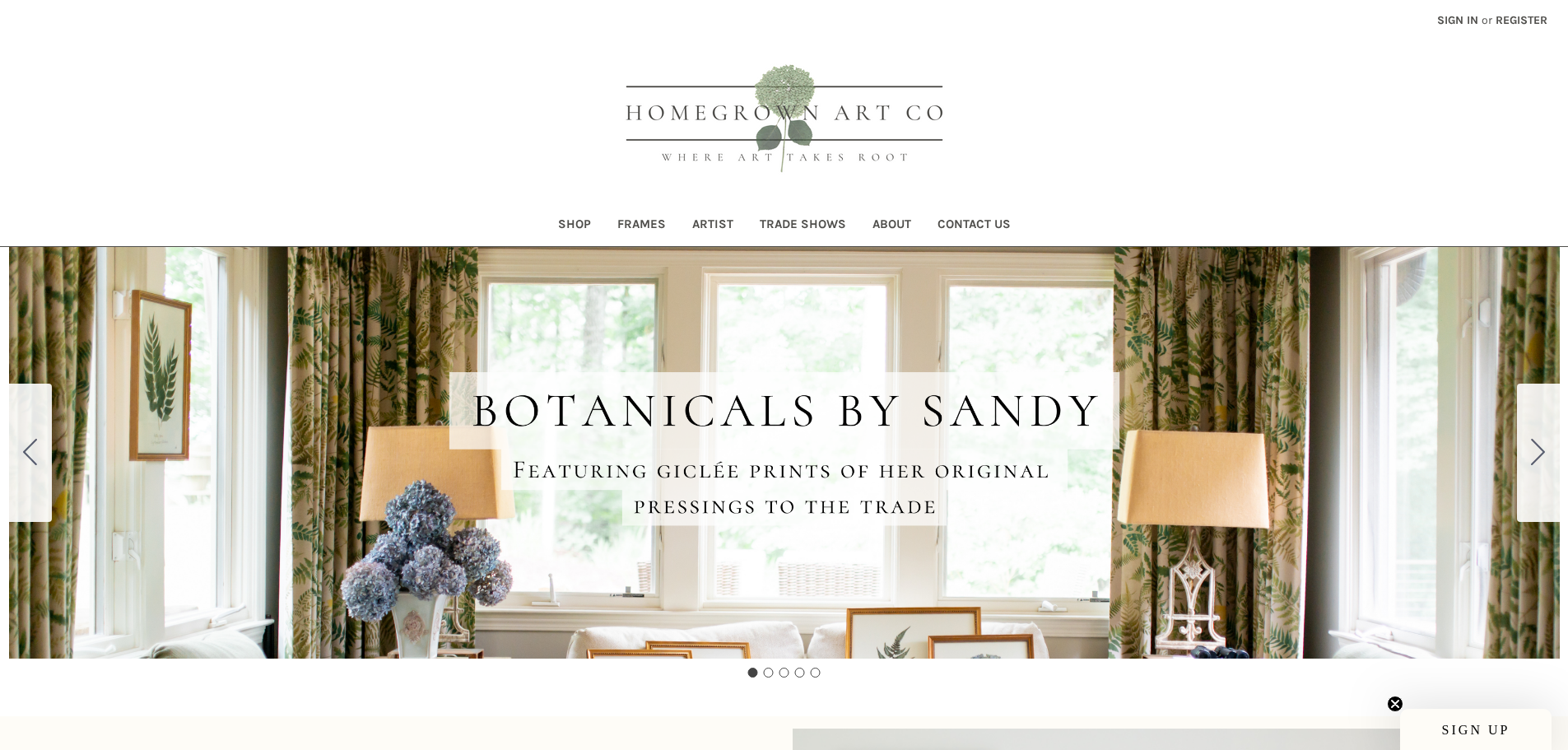
click at [1465, 19] on link "Sign in" at bounding box center [1457, 20] width 60 height 40
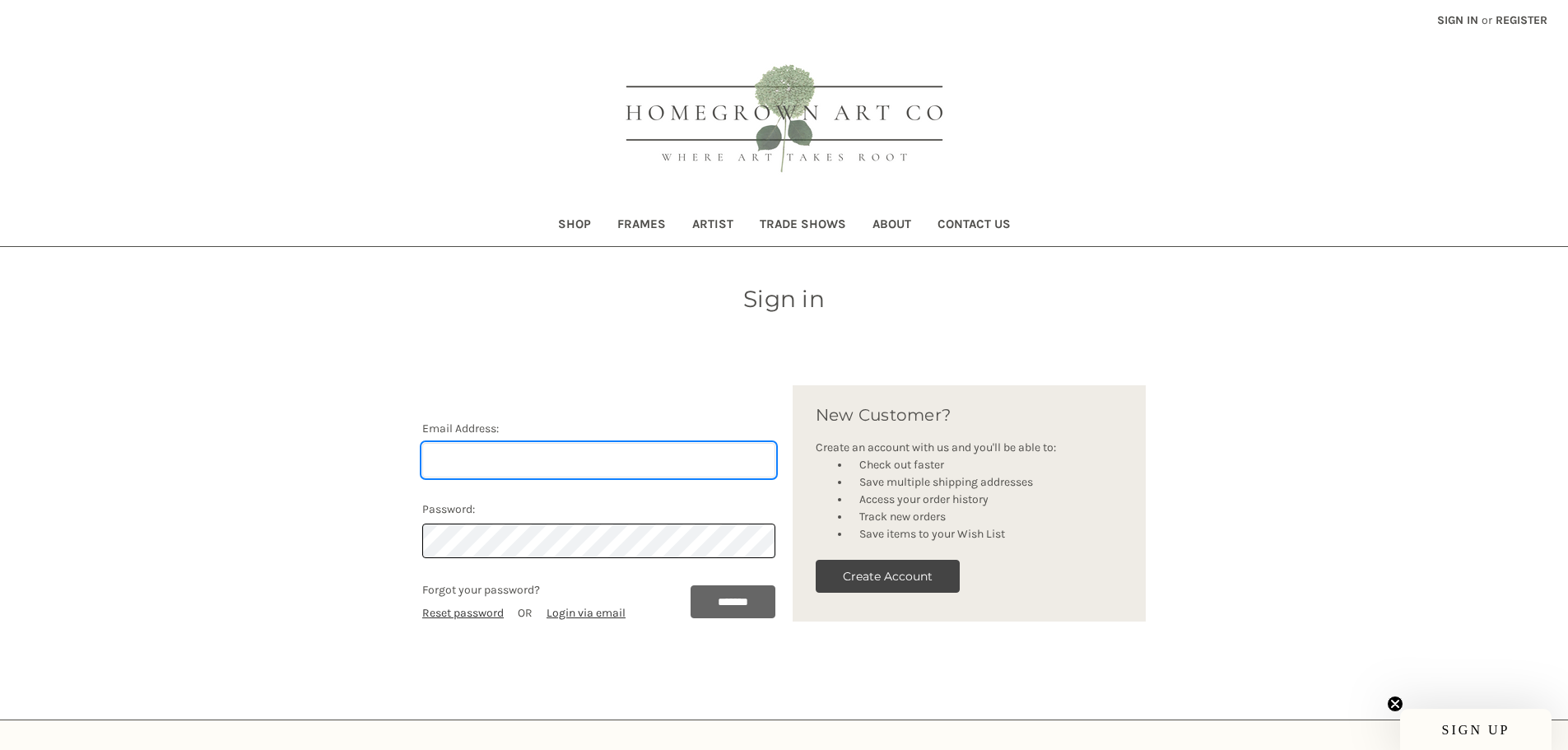
type input "[PERSON_NAME][EMAIL_ADDRESS][DOMAIN_NAME]"
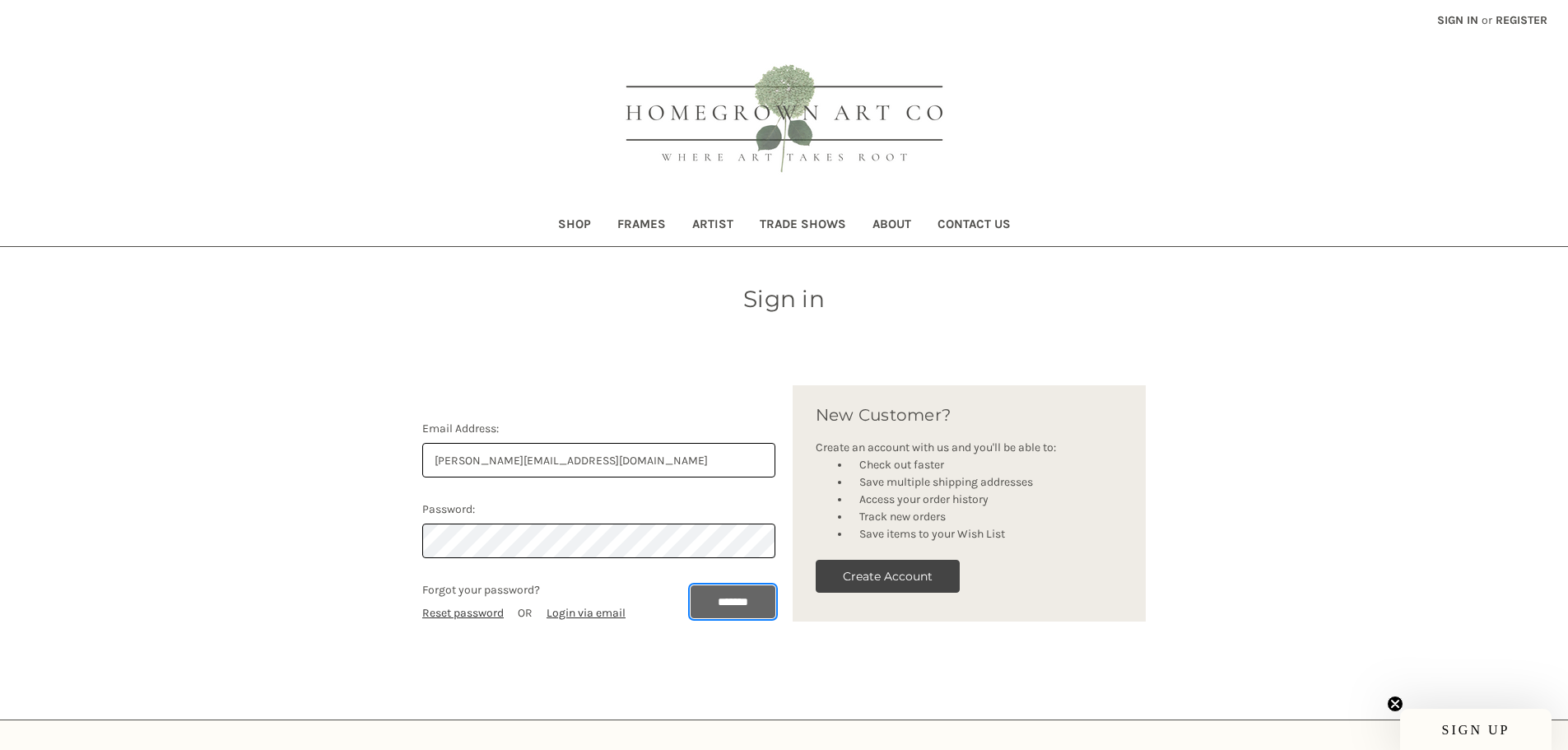
click at [759, 589] on input "*******" at bounding box center [733, 602] width 85 height 33
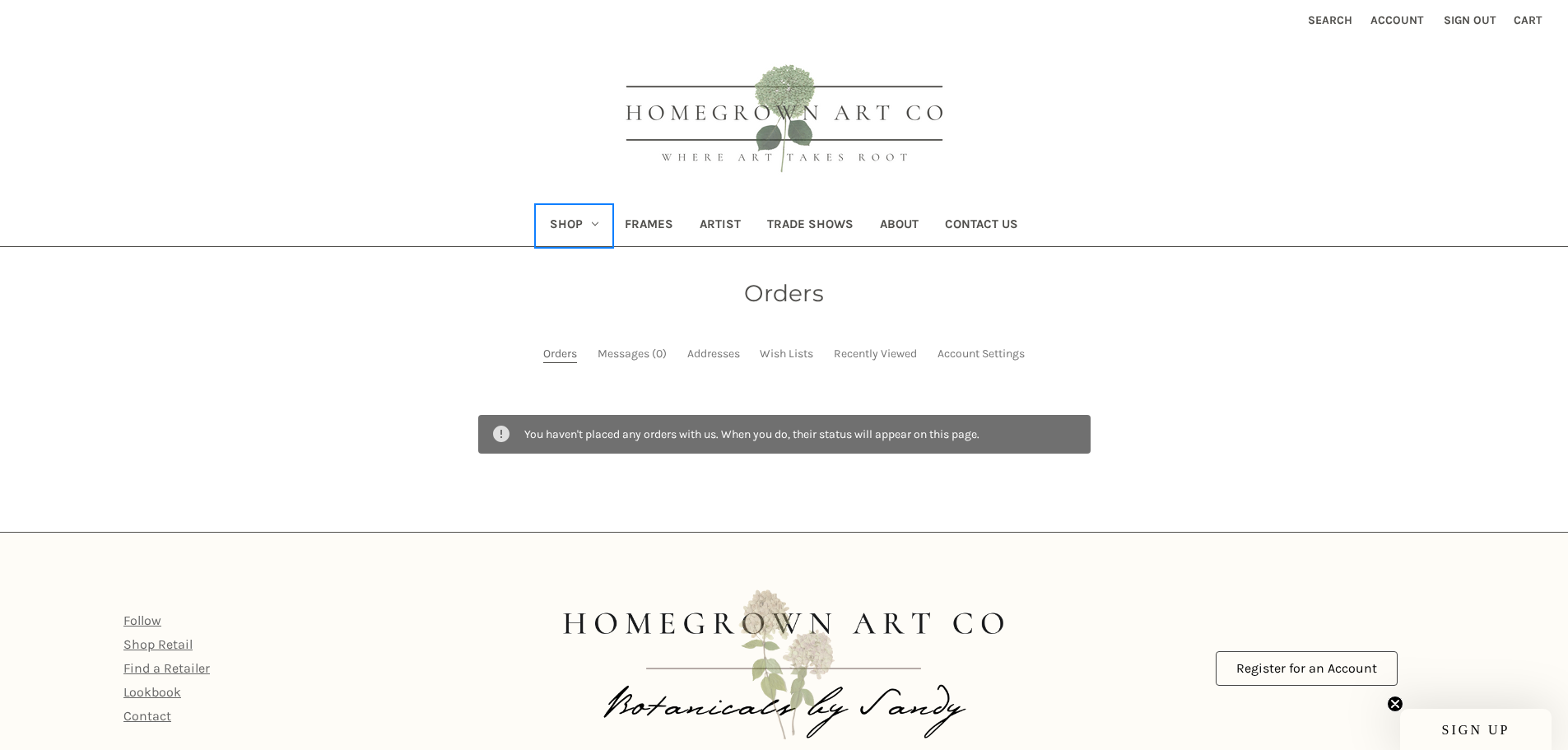
click at [574, 208] on link "Shop" at bounding box center [574, 226] width 75 height 40
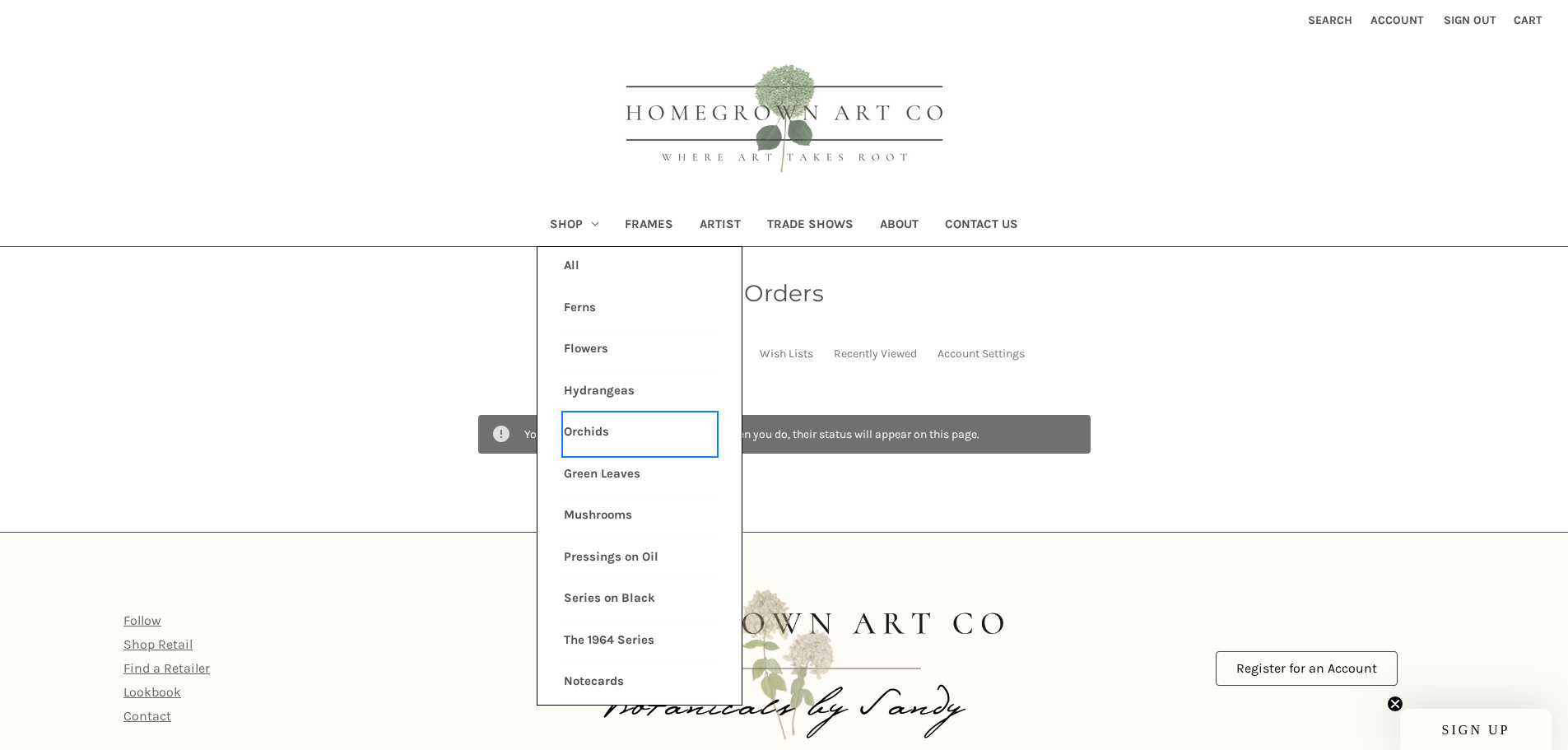
click at [577, 429] on link "Orchids" at bounding box center [639, 434] width 152 height 41
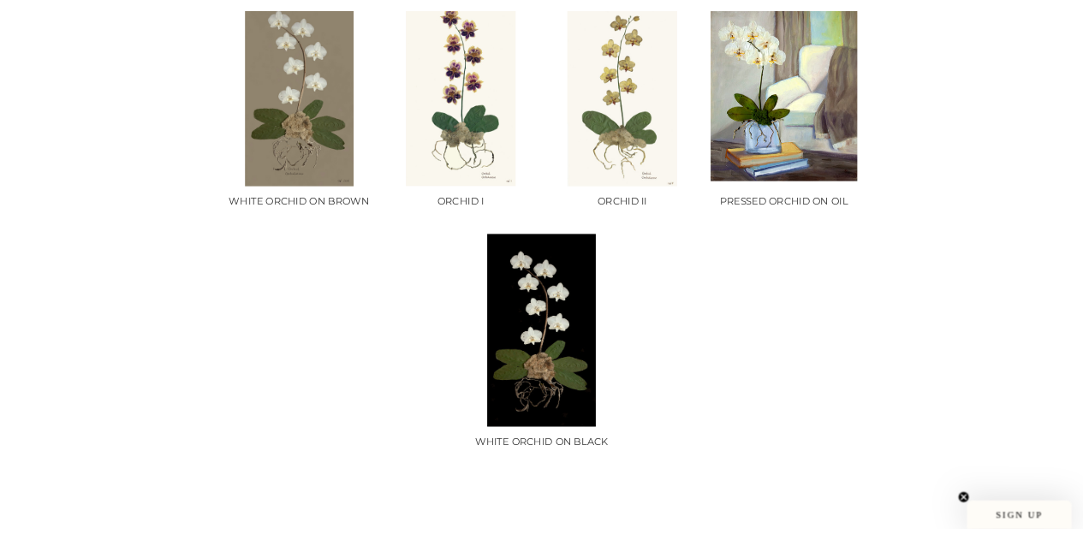
scroll to position [342, 0]
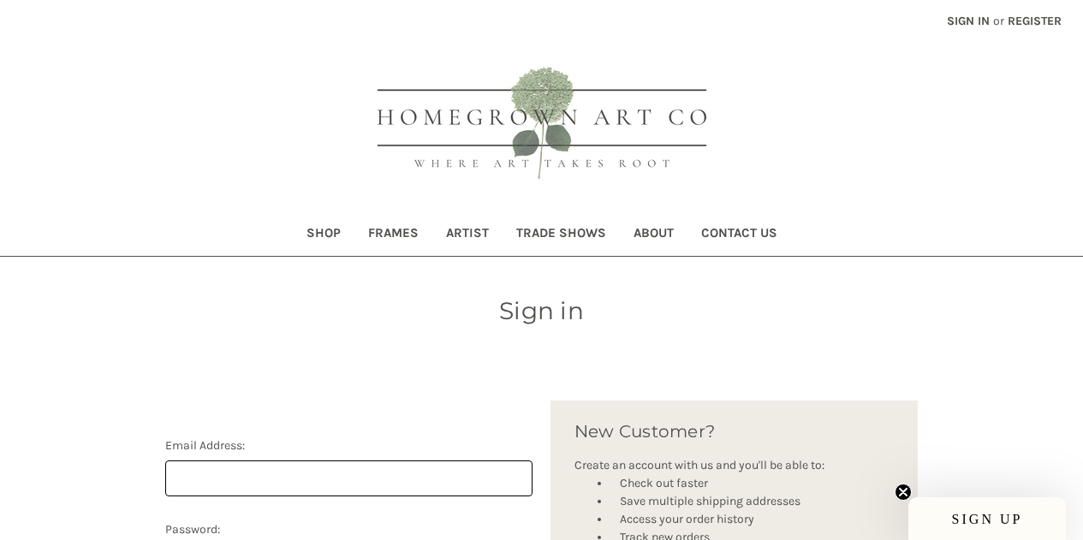
type input "[PERSON_NAME][EMAIL_ADDRESS][DOMAIN_NAME]"
click at [325, 236] on link "Shop" at bounding box center [324, 235] width 62 height 42
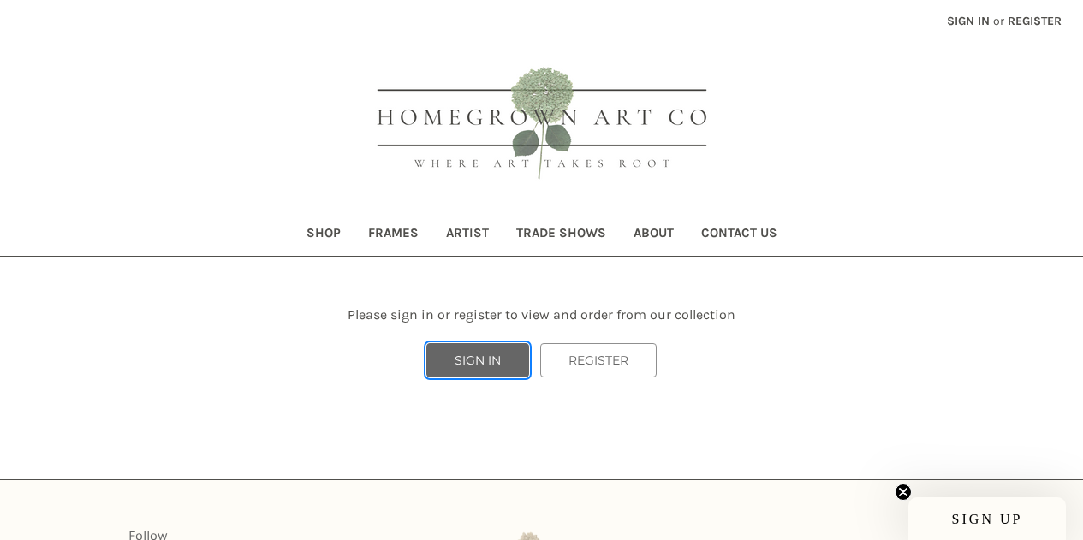
click at [511, 361] on link "SIGN IN" at bounding box center [477, 360] width 103 height 34
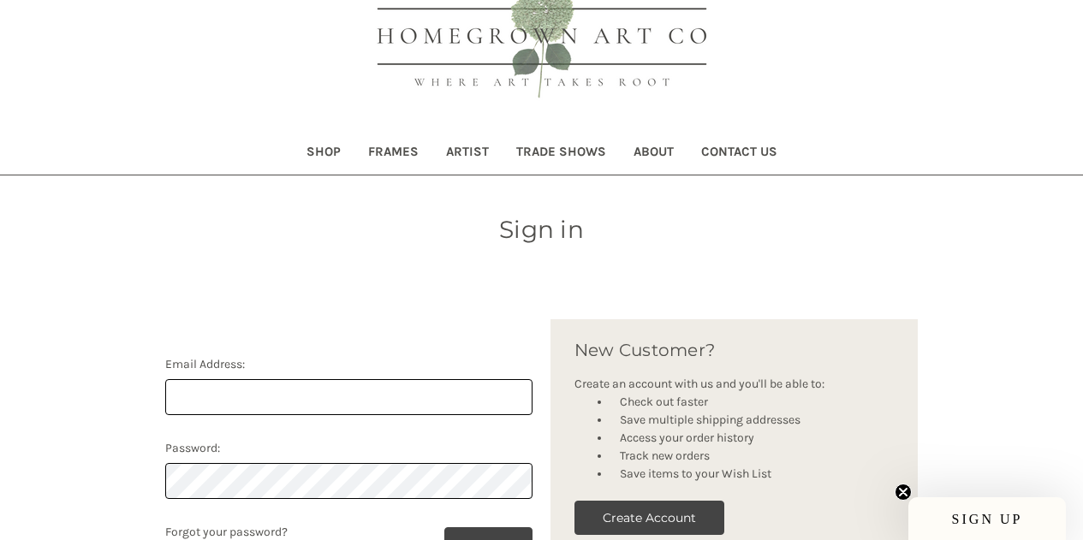
scroll to position [257, 0]
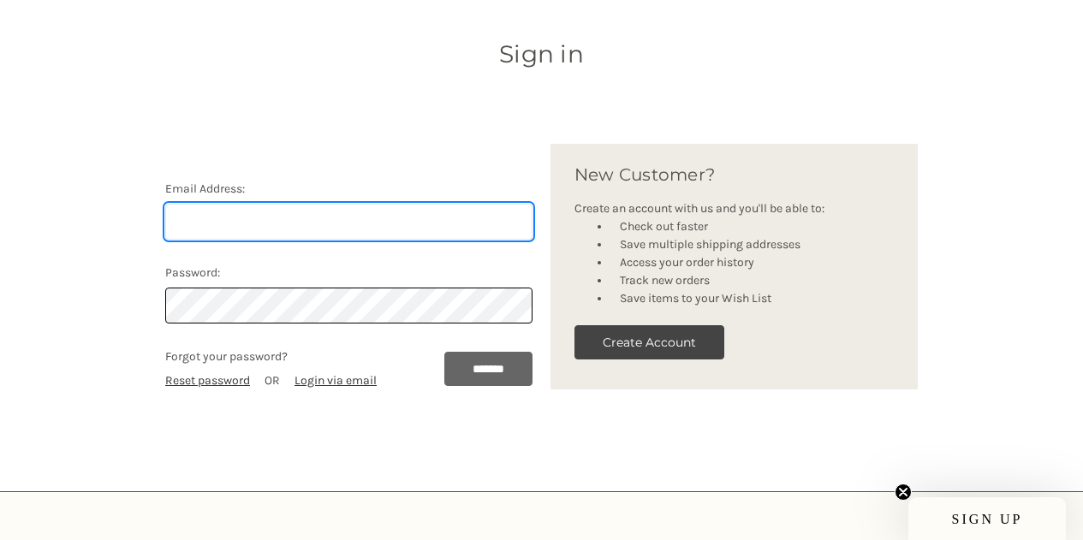
type input "[PERSON_NAME][EMAIL_ADDRESS][DOMAIN_NAME]"
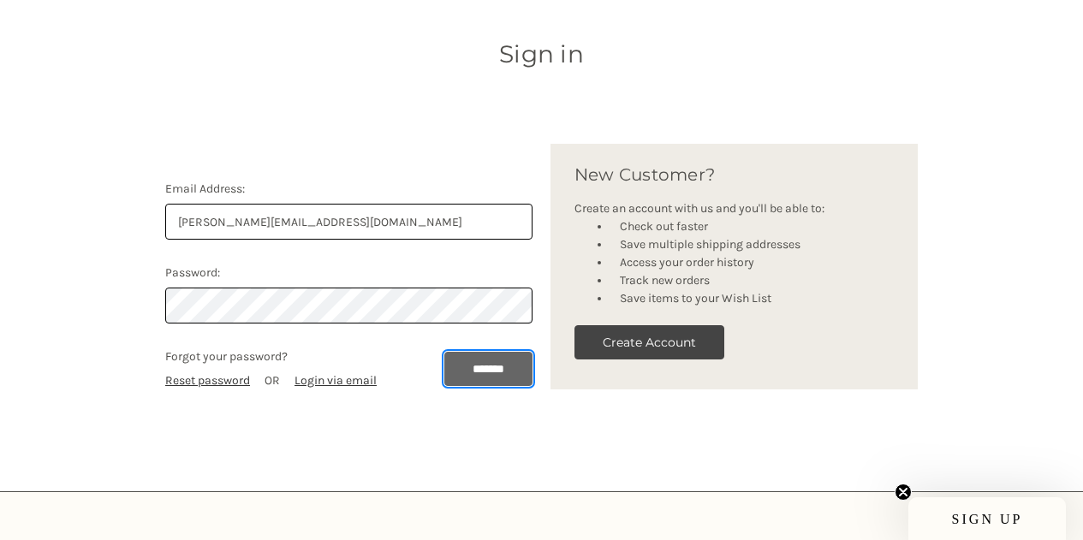
click at [487, 368] on input "*******" at bounding box center [488, 369] width 88 height 34
